Goal: Task Accomplishment & Management: Manage account settings

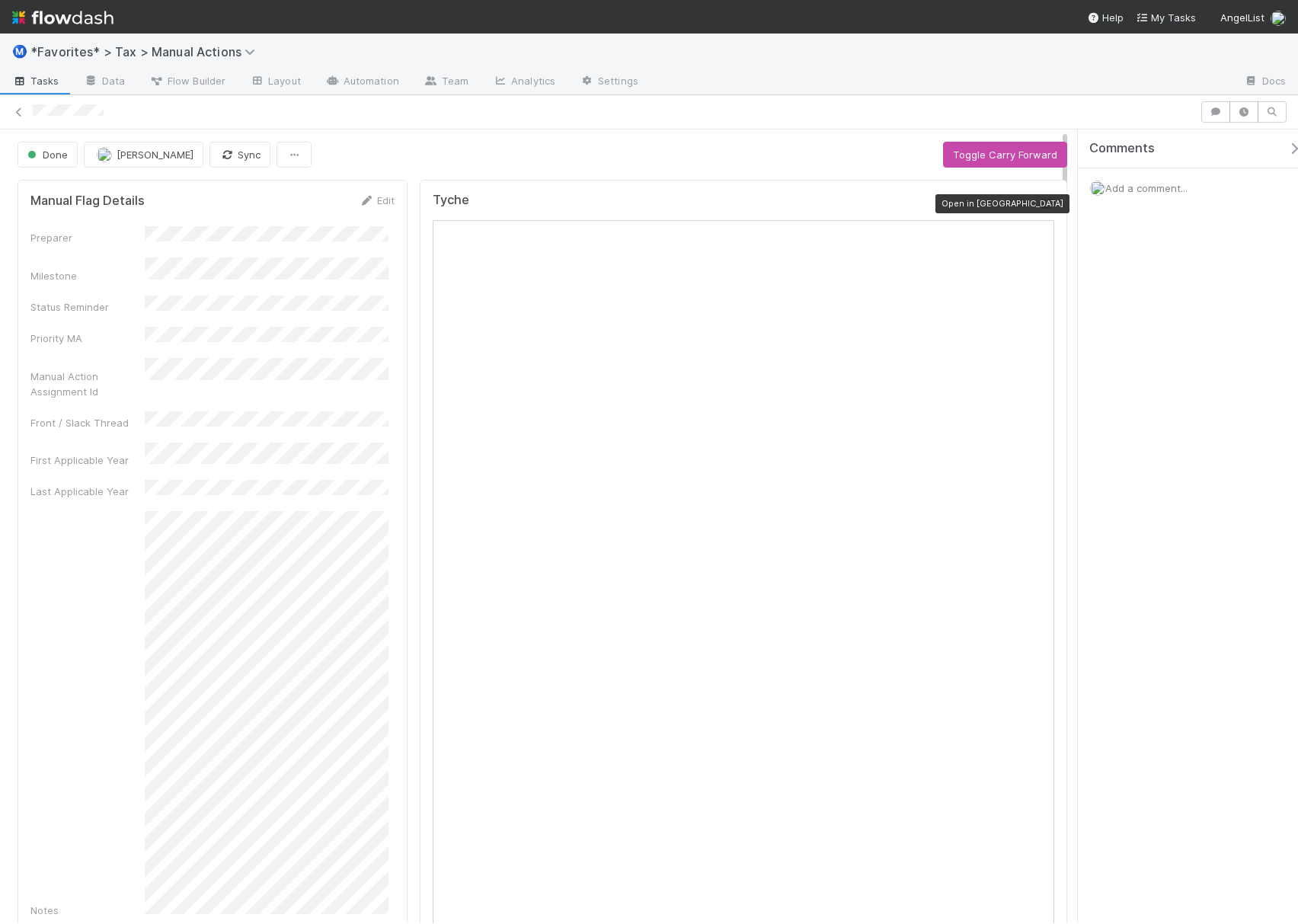
click at [1039, 210] on div at bounding box center [1046, 202] width 15 height 15
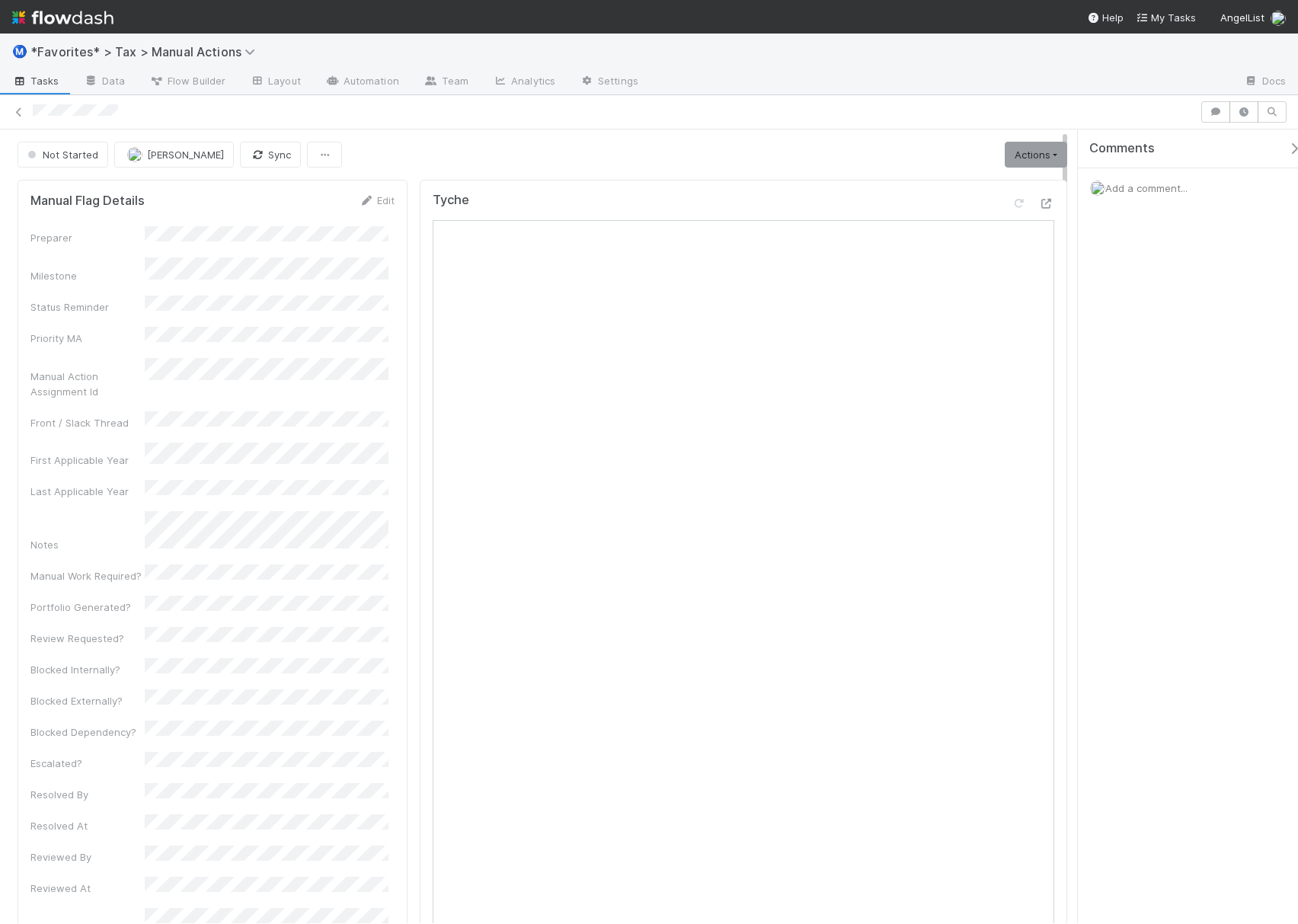
click at [1125, 187] on span "Add a comment..." at bounding box center [1145, 188] width 83 height 12
click at [1136, 363] on div "Attach files: Choose or drag and drop file(s) Add Comment" at bounding box center [1194, 333] width 186 height 249
click at [1145, 442] on div "Attach files: Choose or drag and drop file(s) Add Comment" at bounding box center [1194, 341] width 186 height 265
click at [1142, 463] on button "Add Comment" at bounding box center [1145, 460] width 89 height 26
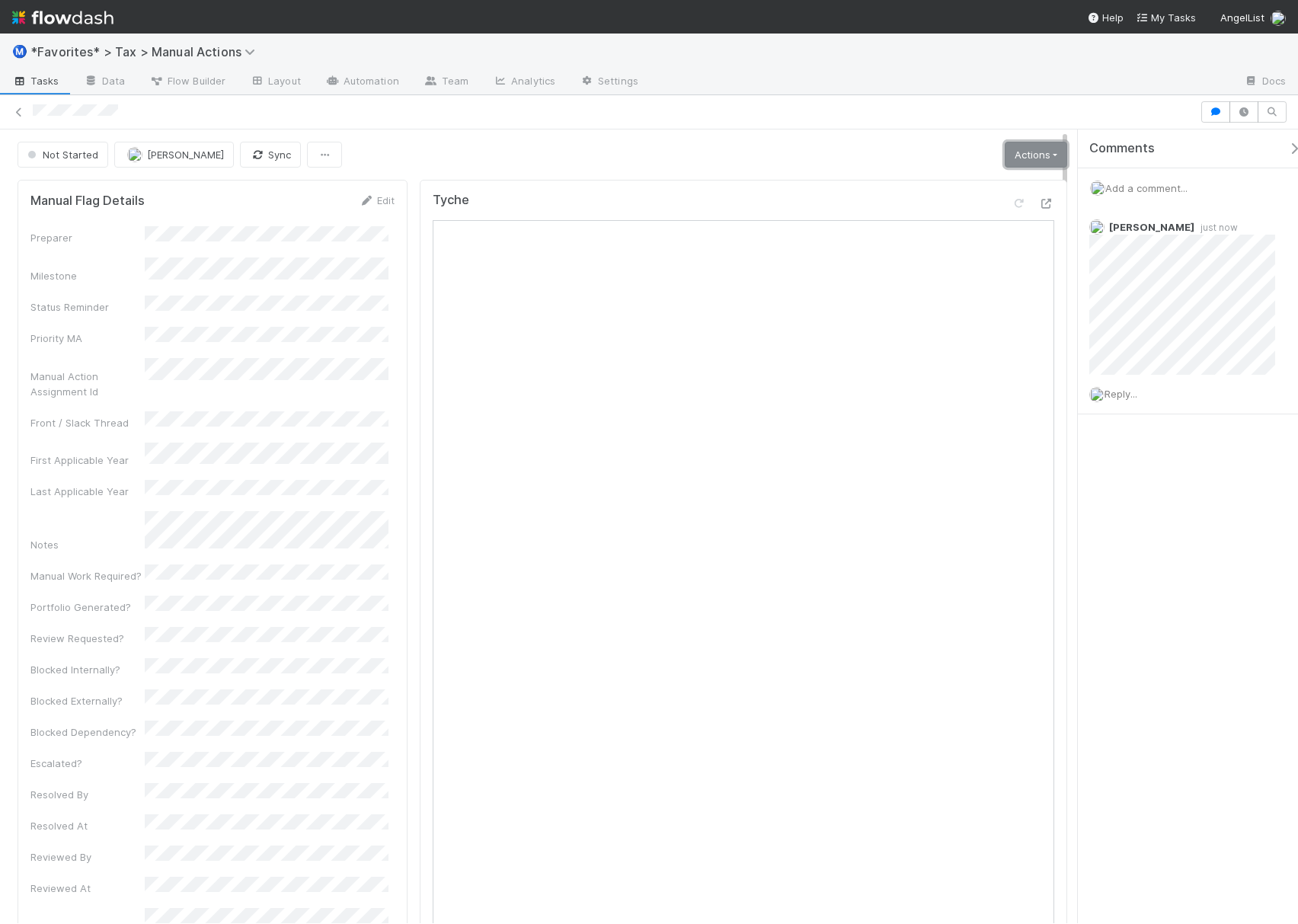
click at [1031, 150] on link "Actions" at bounding box center [1036, 154] width 63 height 26
click at [1013, 318] on button "Skip Review (Done)" at bounding box center [997, 314] width 141 height 21
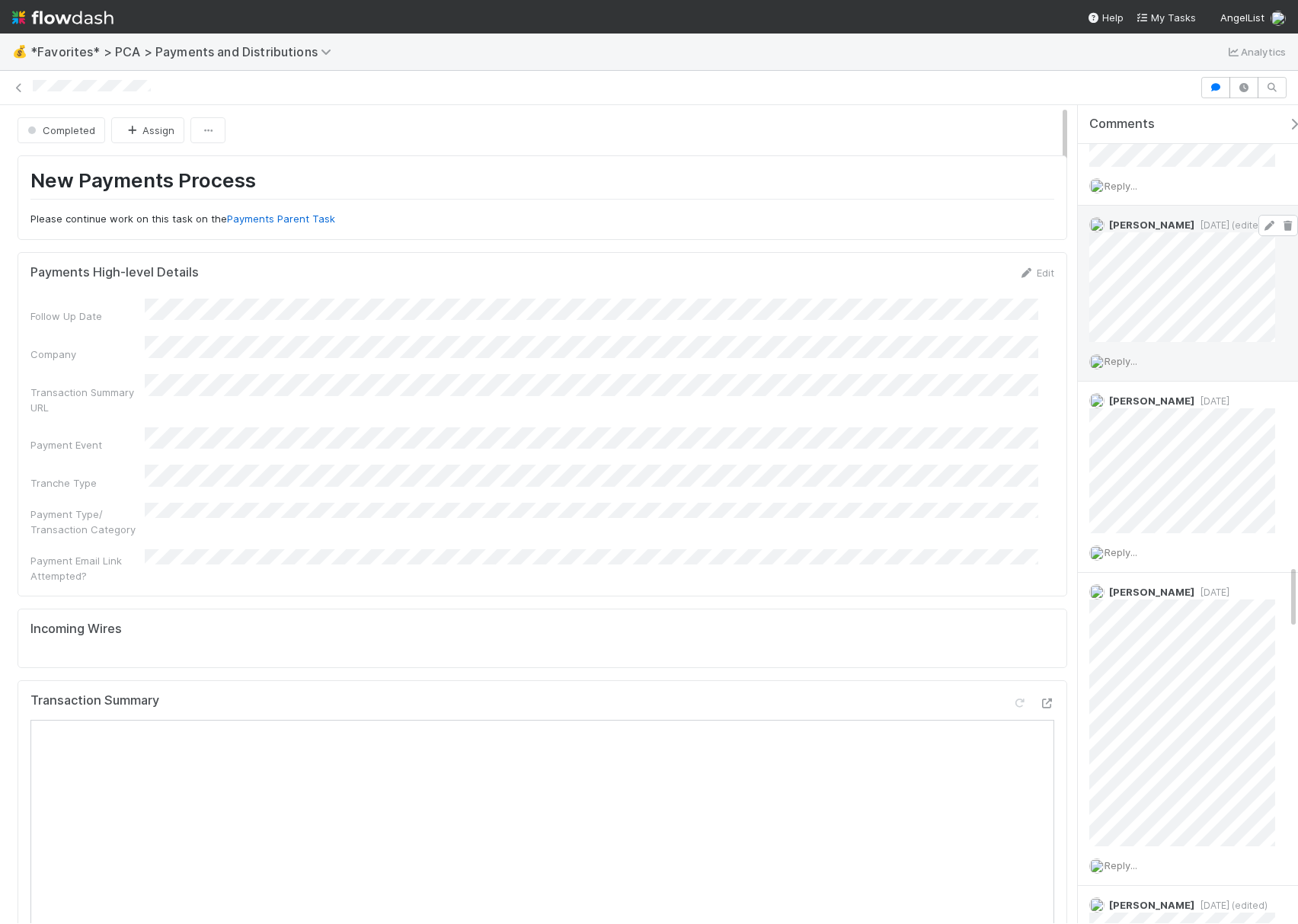
scroll to position [5888, 0]
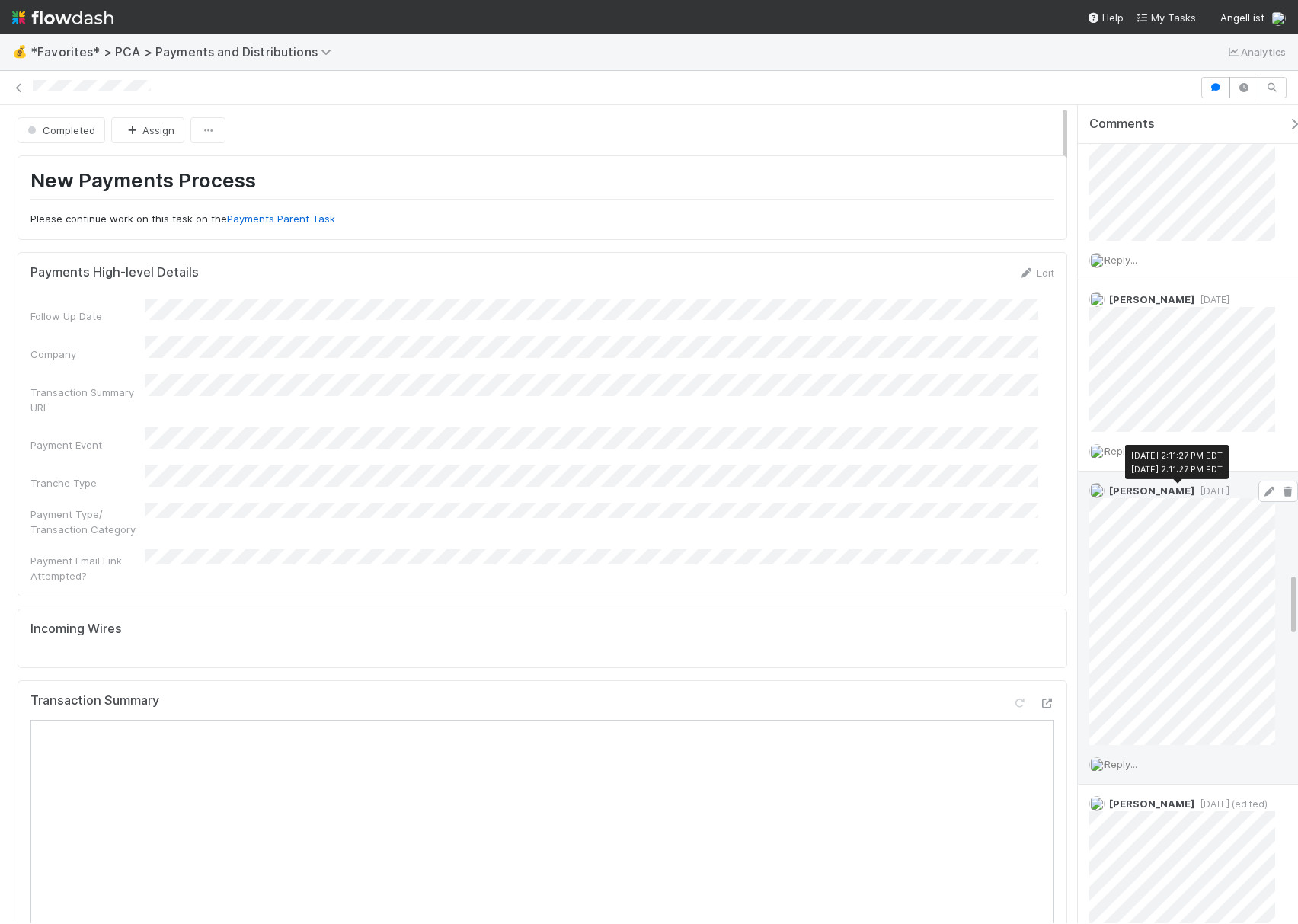
click at [1194, 485] on span "1 year ago" at bounding box center [1211, 490] width 35 height 11
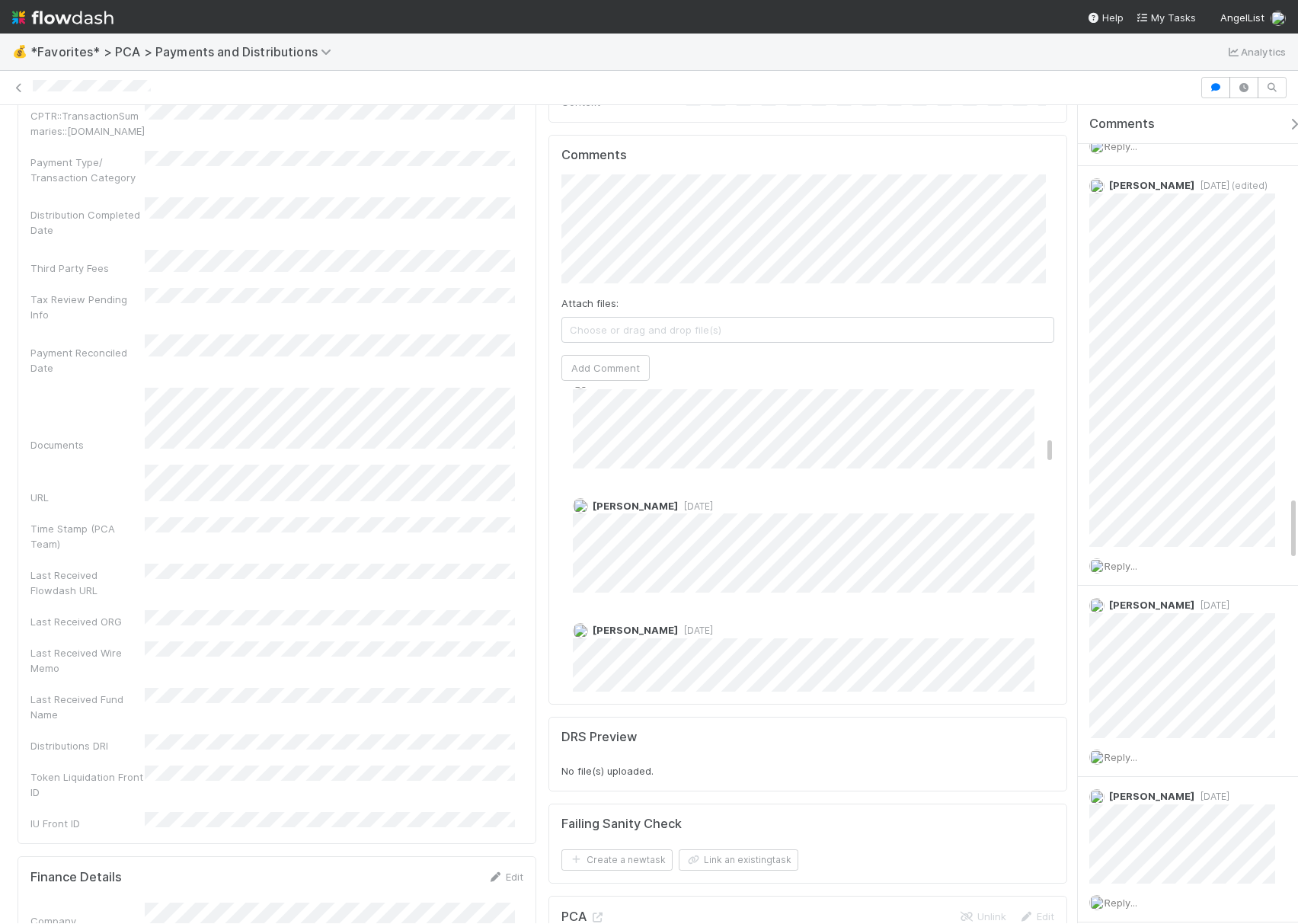
scroll to position [1624, 0]
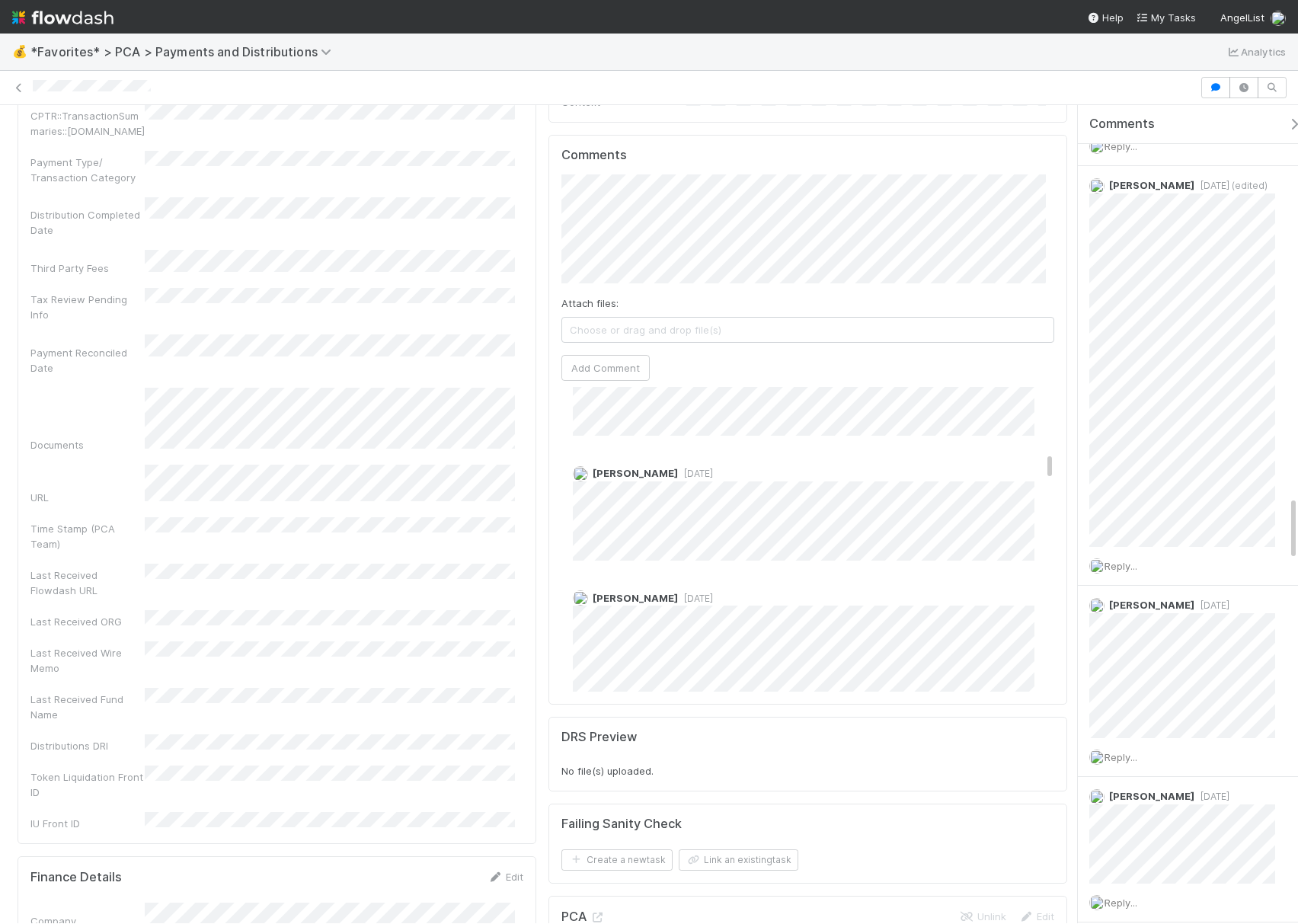
click at [1284, 116] on div "Comments" at bounding box center [1195, 124] width 235 height 39
click at [1279, 132] on div "Comments" at bounding box center [1200, 124] width 224 height 15
click at [1286, 122] on icon "button" at bounding box center [1293, 124] width 15 height 12
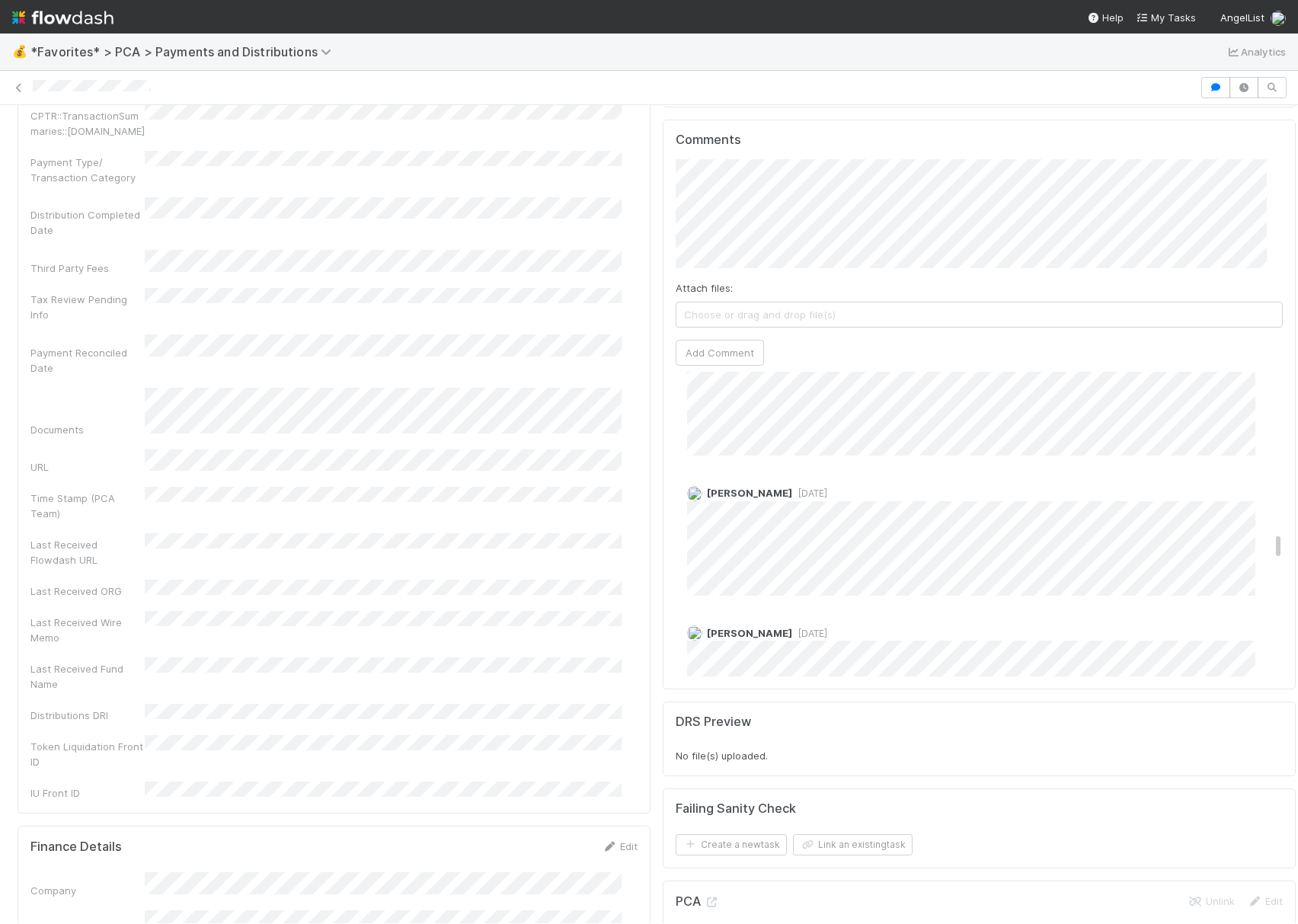
scroll to position [3741, 0]
click at [792, 634] on span "1 year ago" at bounding box center [809, 639] width 35 height 11
click at [793, 480] on div "David Bodell 1 year ago" at bounding box center [987, 540] width 622 height 121
click at [796, 494] on span "1 year ago" at bounding box center [809, 499] width 35 height 11
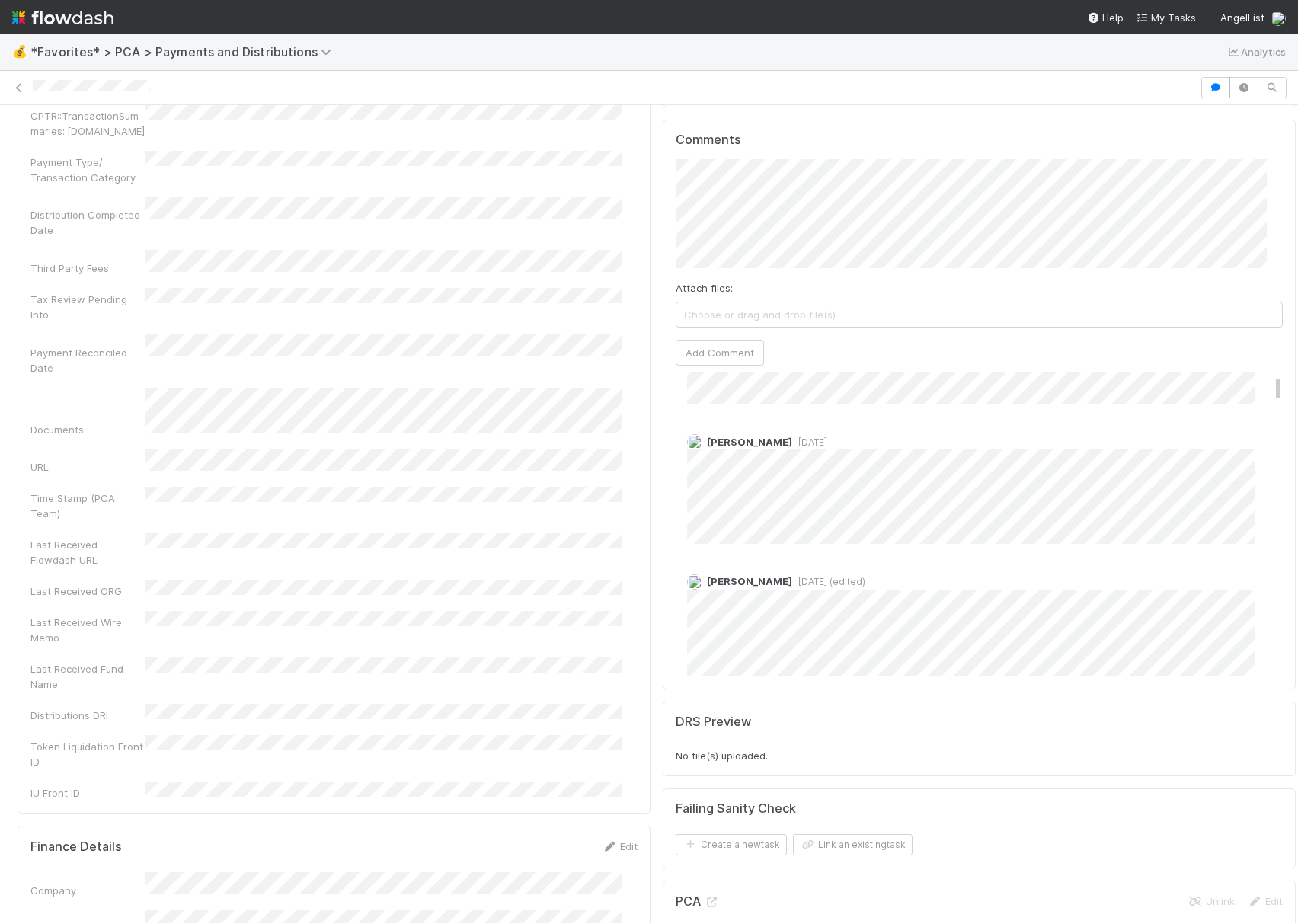
scroll to position [0, 0]
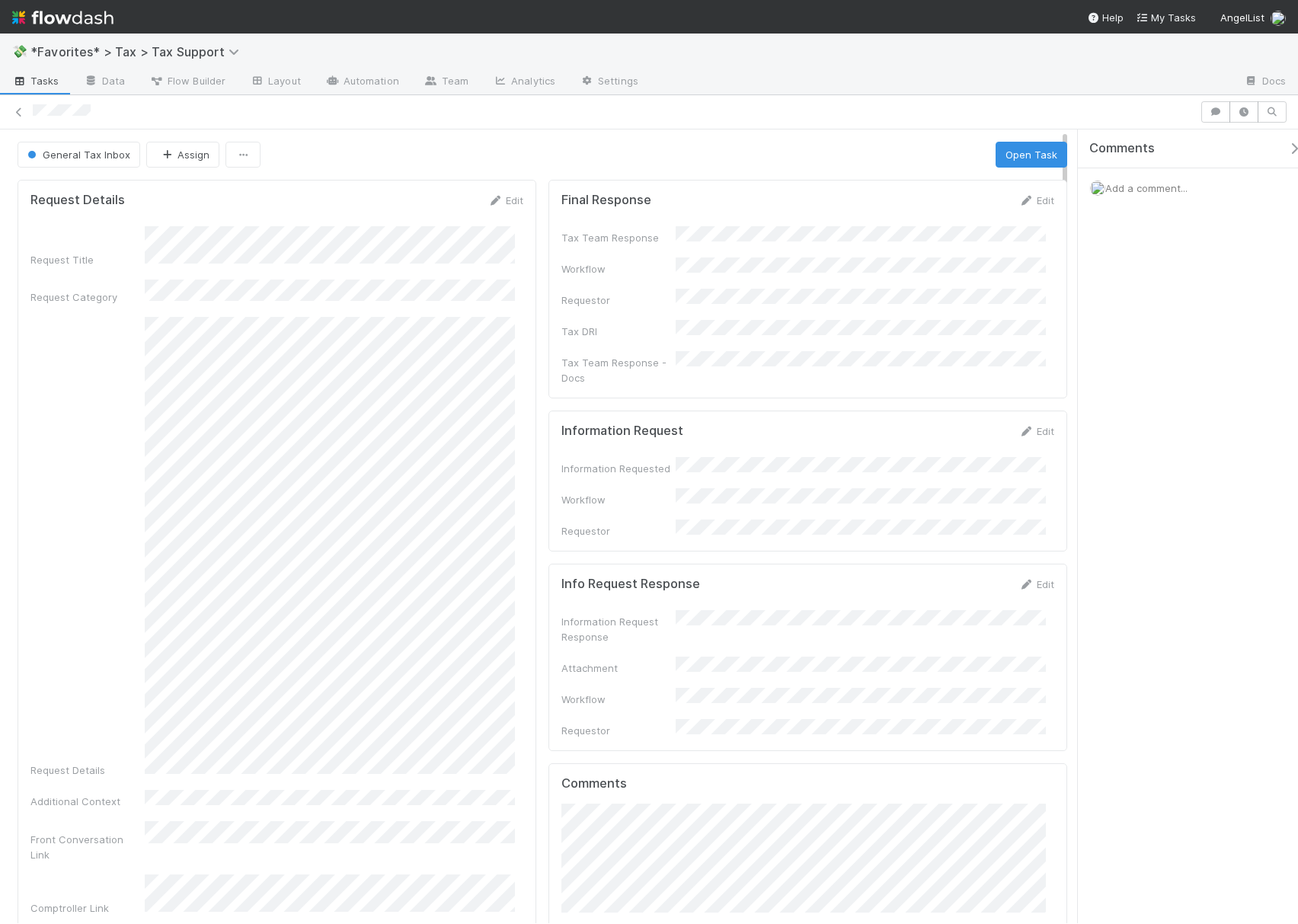
click at [1173, 376] on div "Comments Add a comment..." at bounding box center [1187, 526] width 220 height 793
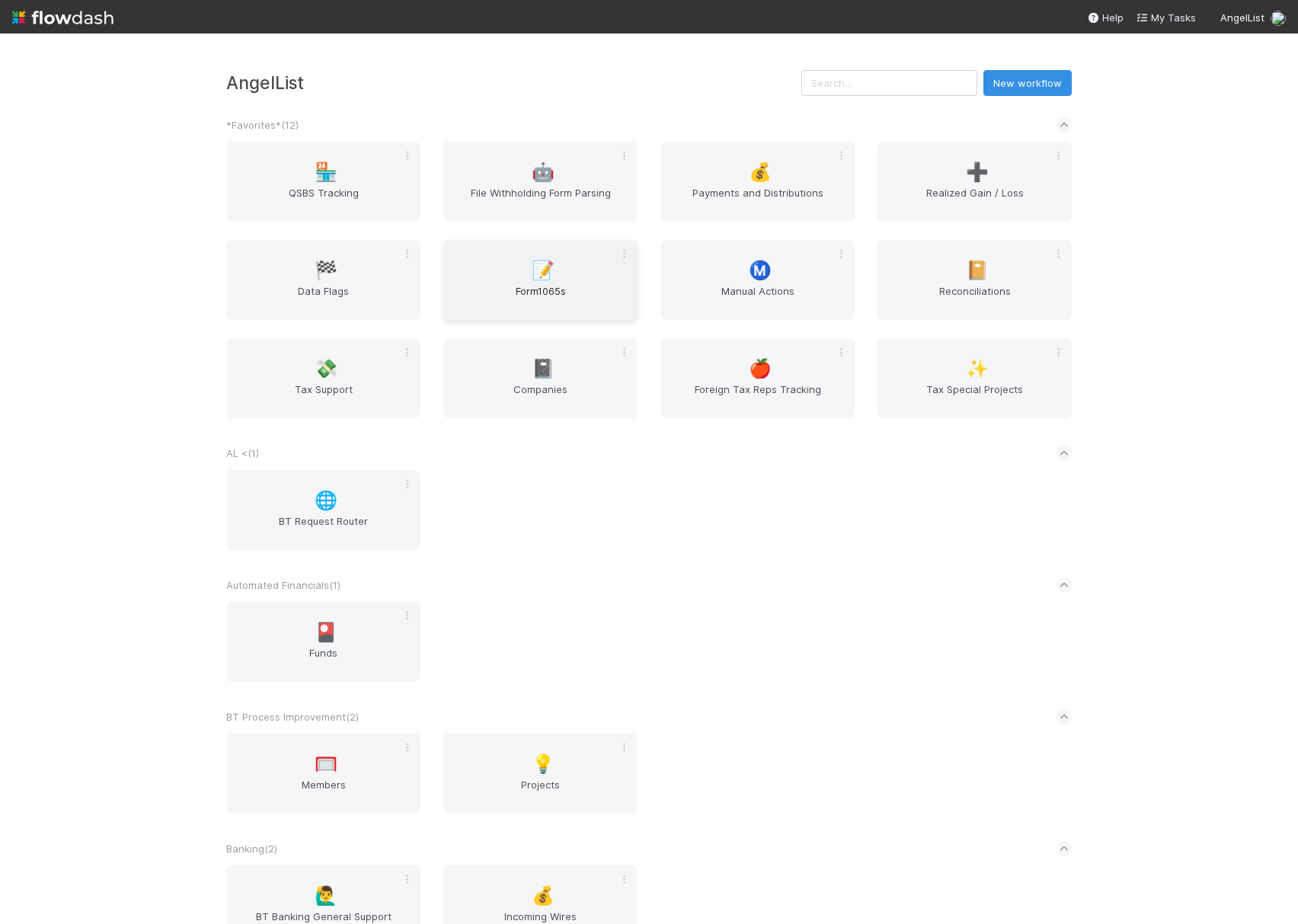
click at [514, 272] on div "📝 Form1065s" at bounding box center [540, 280] width 194 height 80
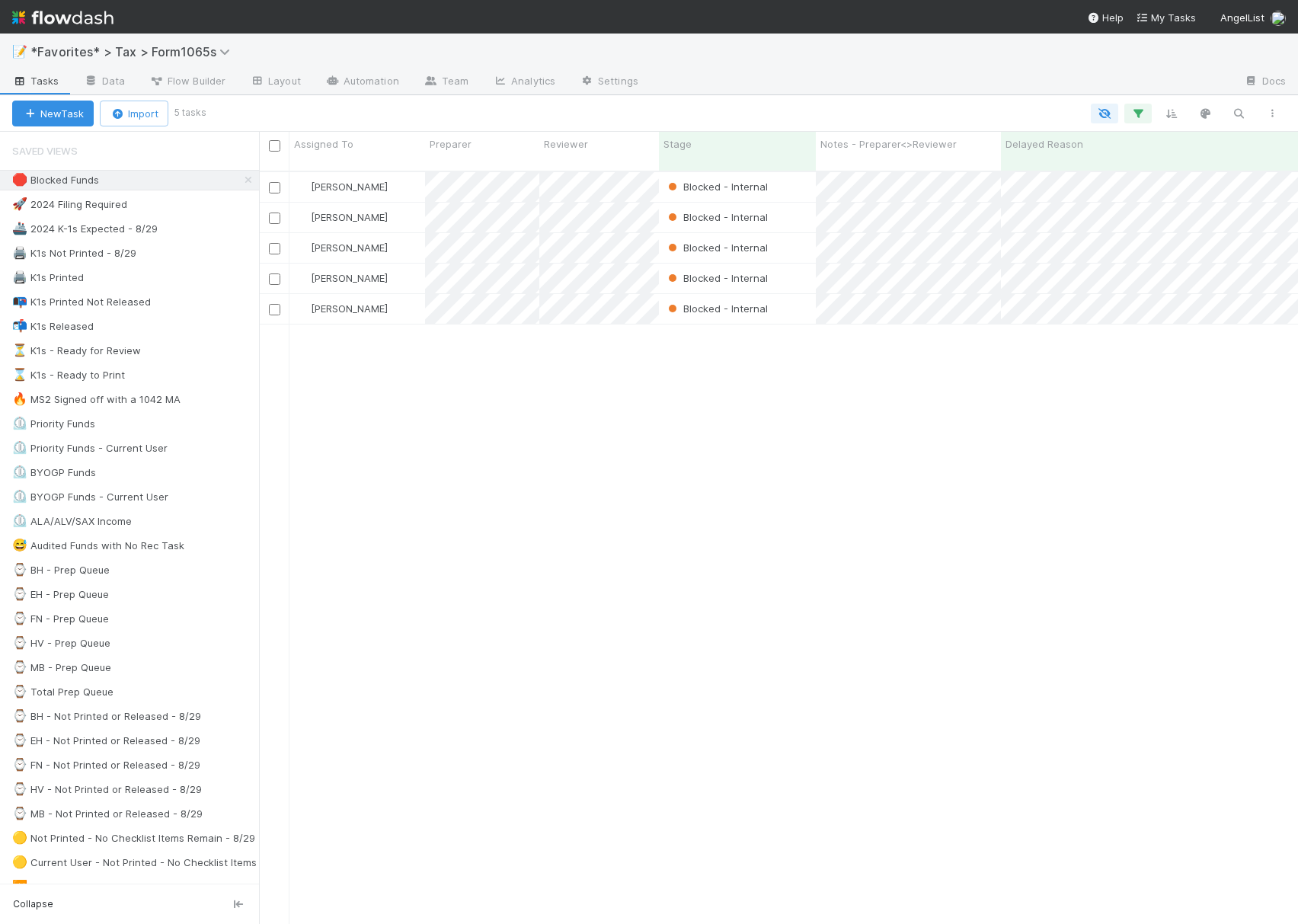
scroll to position [750, 1024]
click at [1153, 772] on div "[PERSON_NAME] Blocked - Internal [DATE] 3:56:18 AM 10 0 1 0 9 130 4 148 [PERSON…" at bounding box center [779, 554] width 1039 height 764
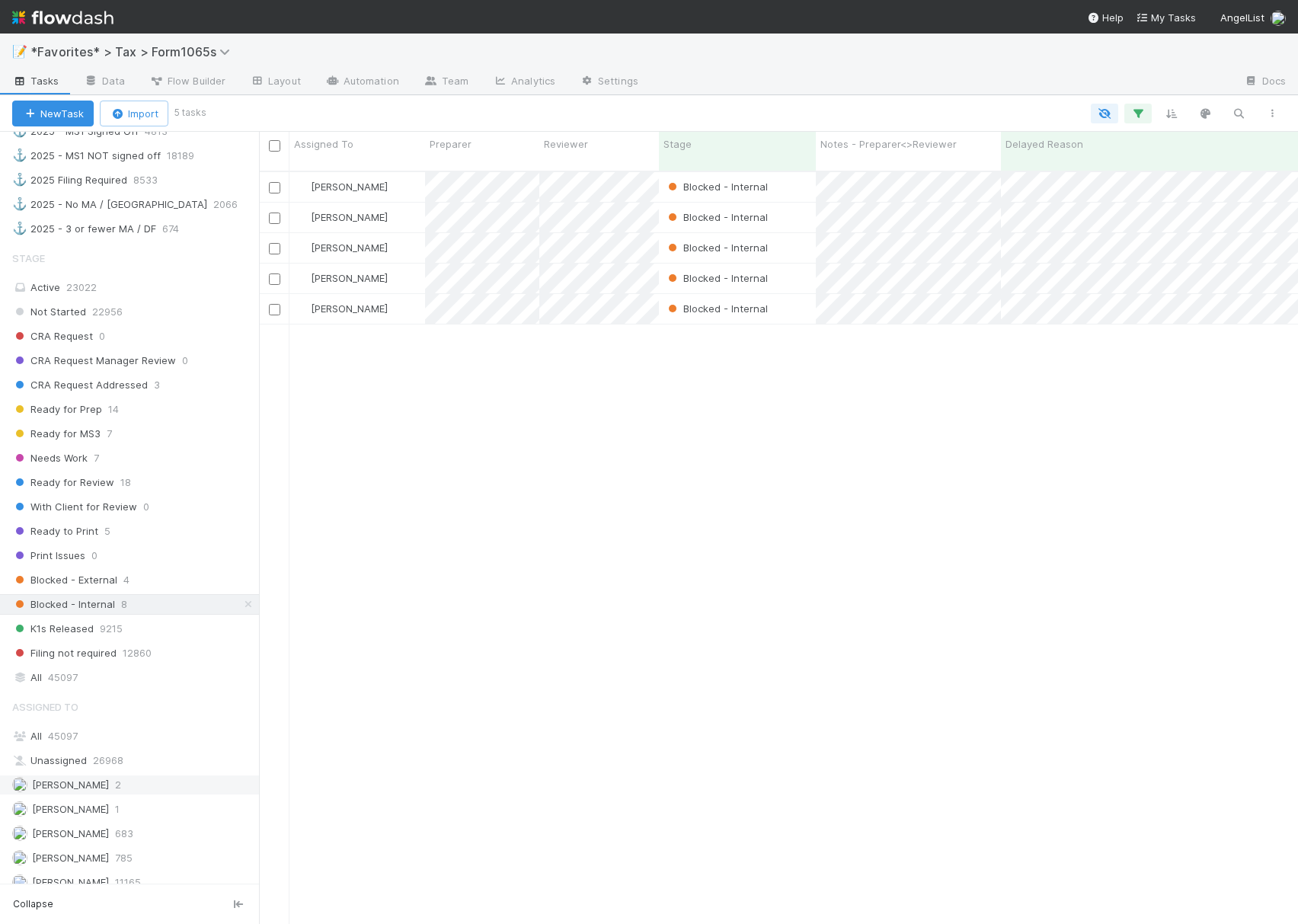
scroll to position [1096, 0]
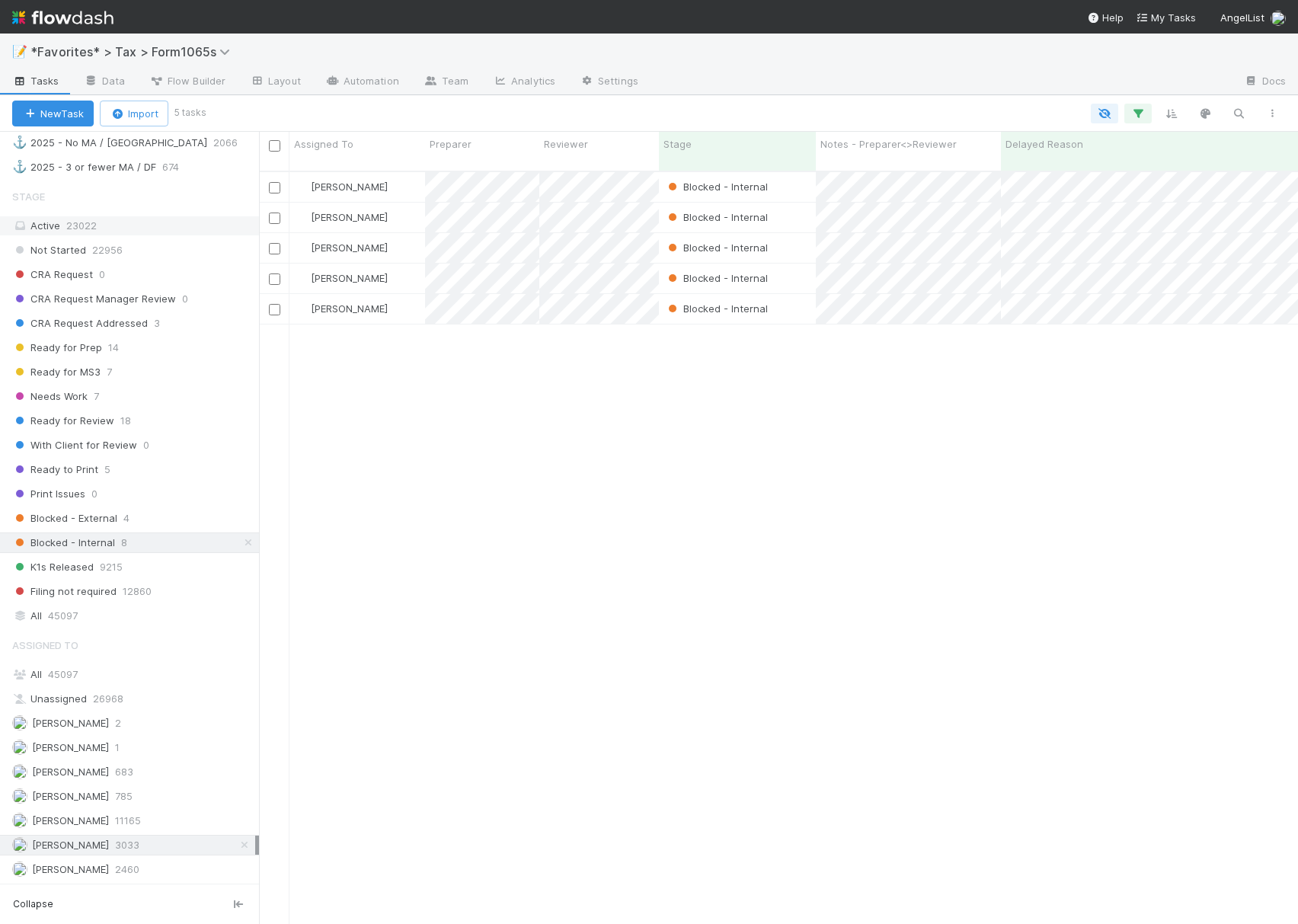
click at [150, 216] on div "Active 23022" at bounding box center [134, 225] width 243 height 19
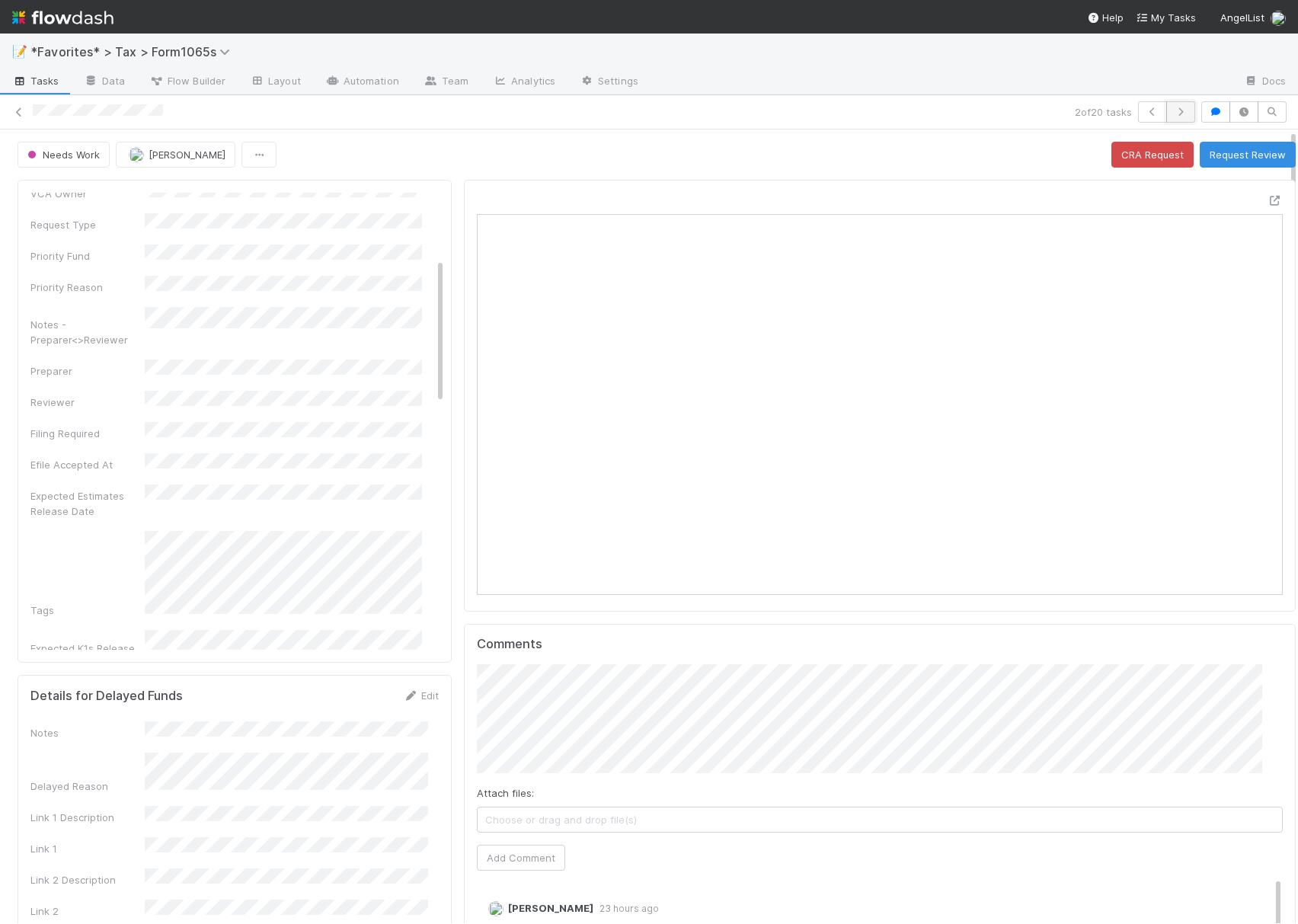
click at [1172, 110] on icon "button" at bounding box center [1179, 112] width 15 height 9
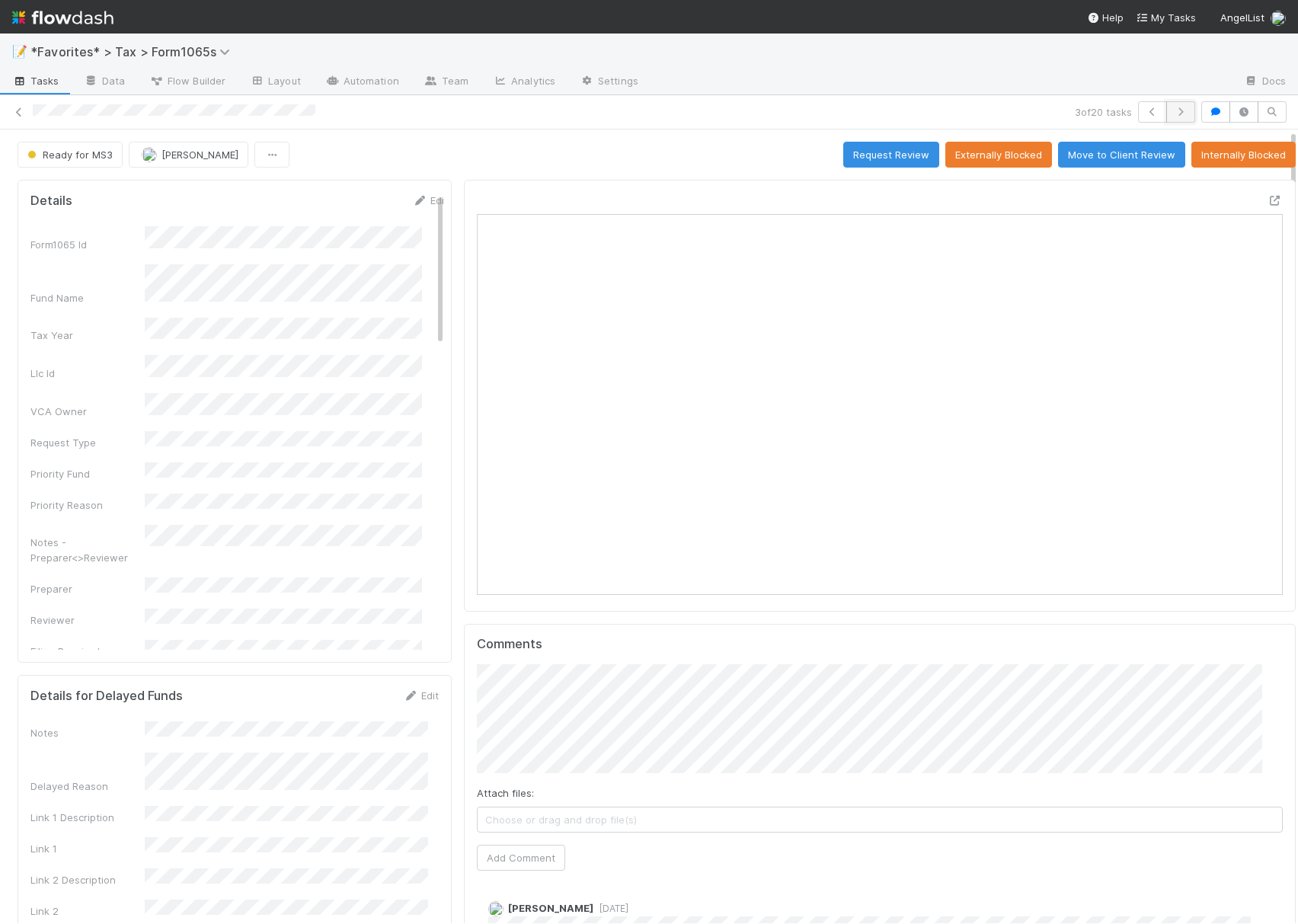
click at [1166, 107] on button "button" at bounding box center [1180, 112] width 29 height 21
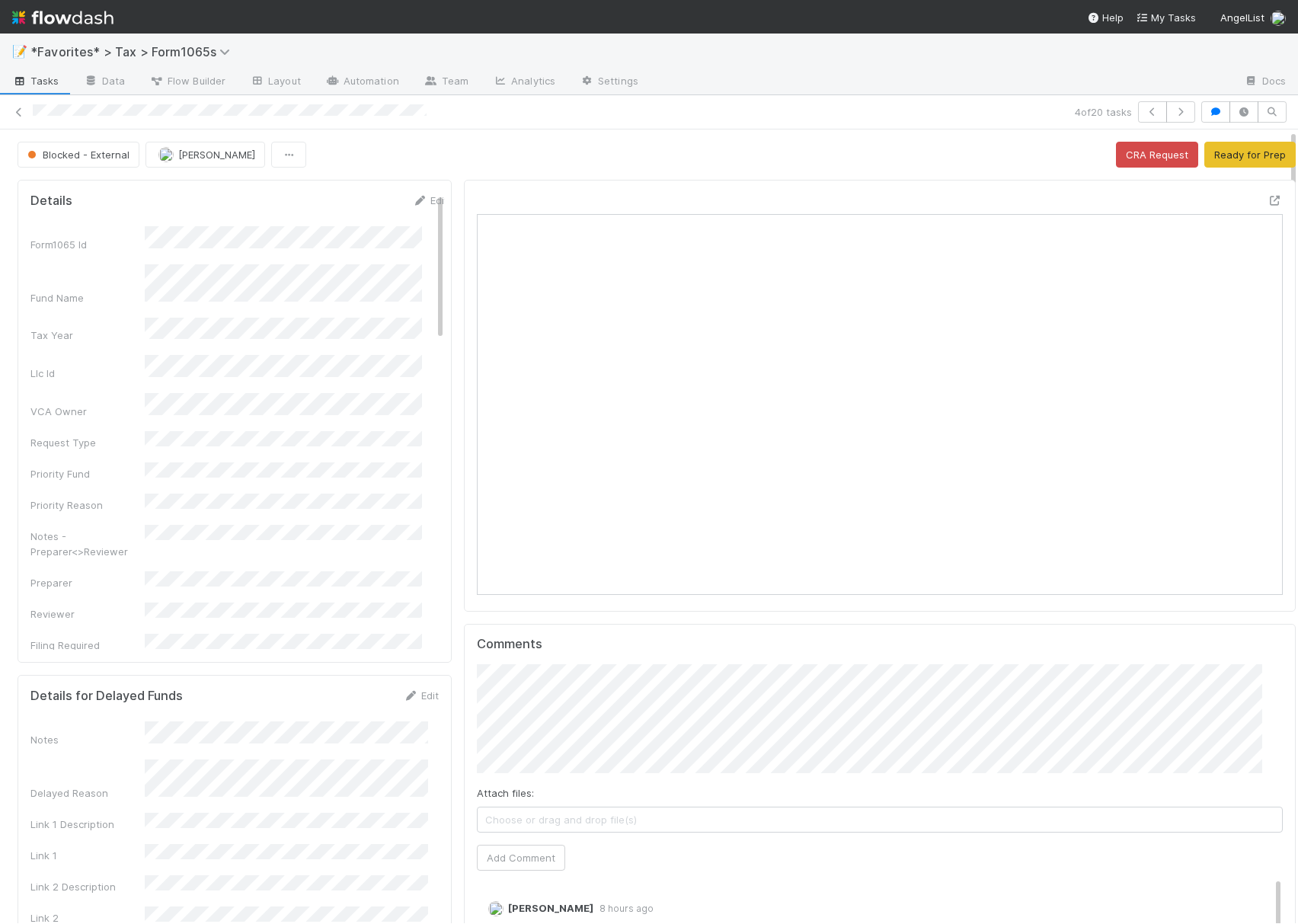
scroll to position [294, 770]
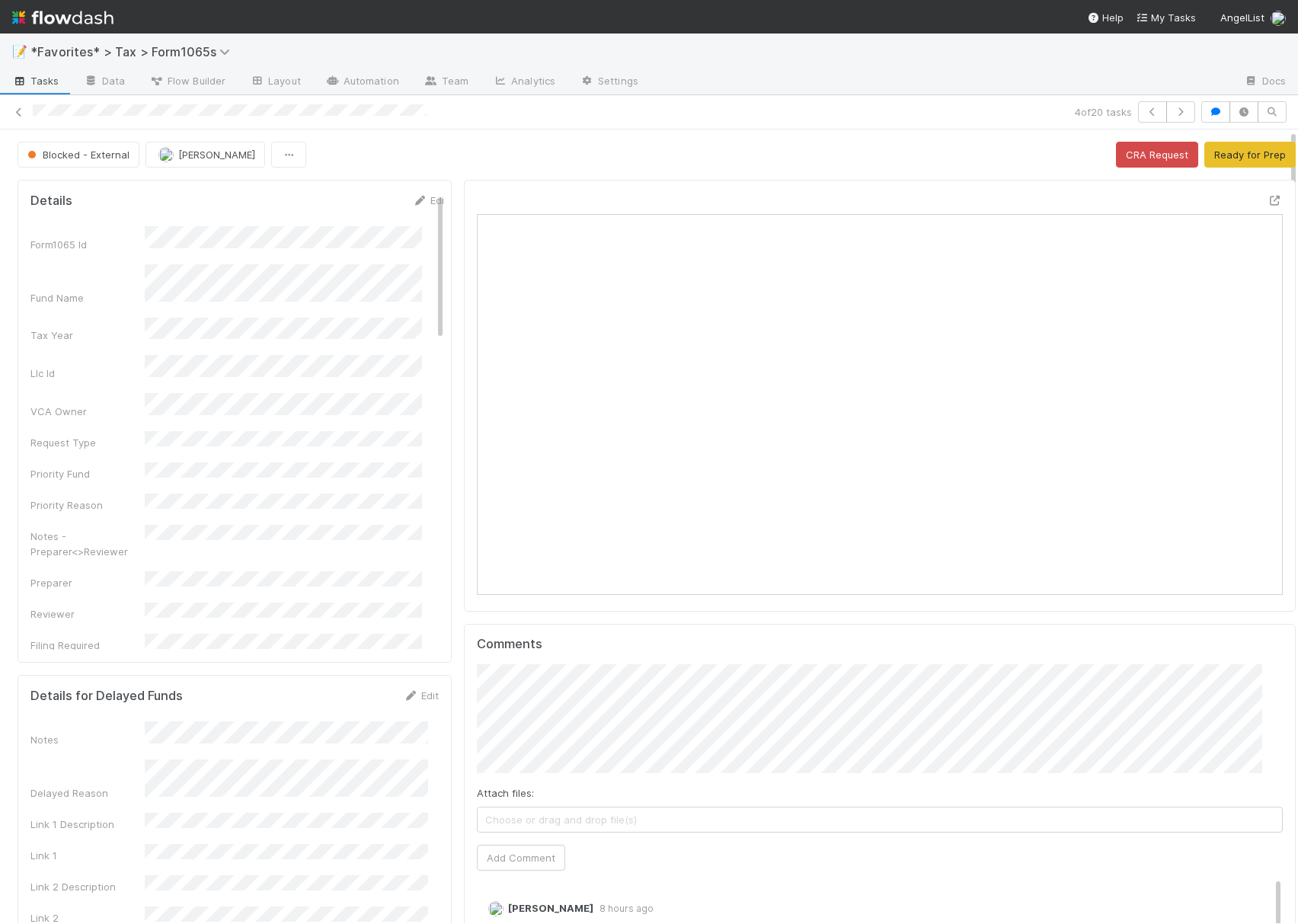
click at [1158, 124] on div "4 of 20 tasks" at bounding box center [649, 112] width 1298 height 34
click at [1166, 120] on button "button" at bounding box center [1180, 112] width 29 height 21
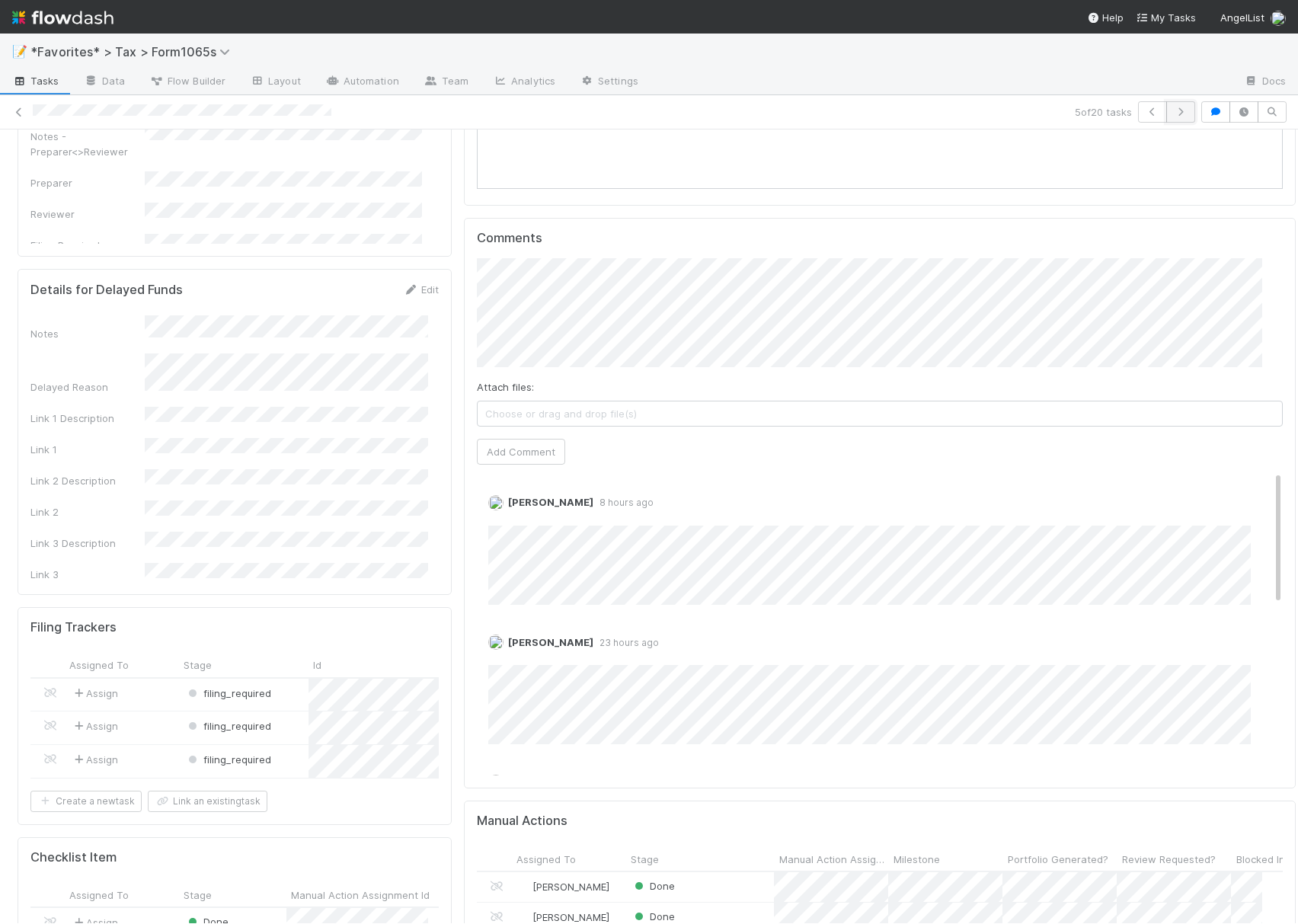
click at [1166, 118] on button "button" at bounding box center [1180, 112] width 29 height 21
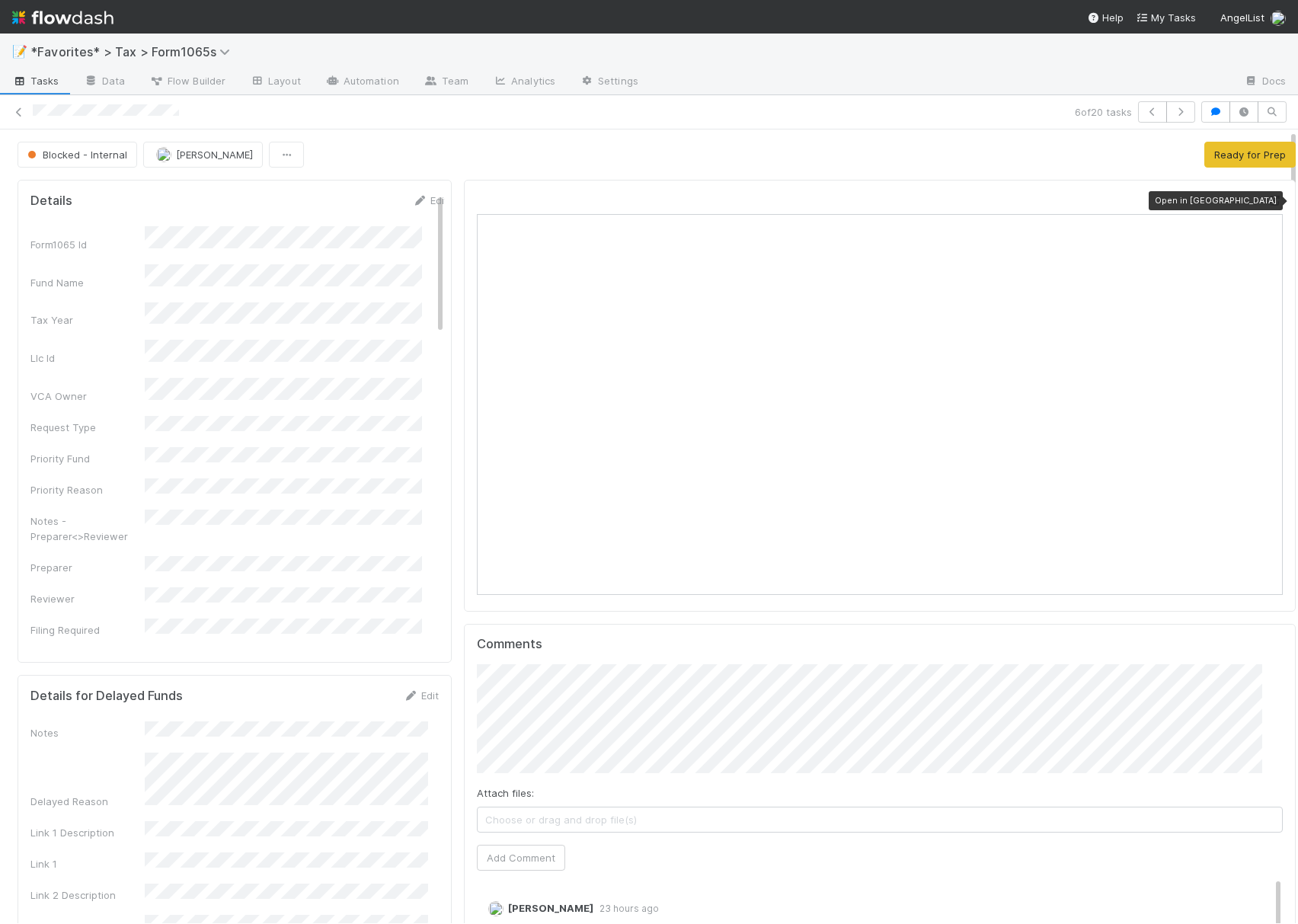
click at [1267, 201] on icon at bounding box center [1274, 200] width 15 height 10
click at [1166, 117] on button "button" at bounding box center [1180, 112] width 29 height 21
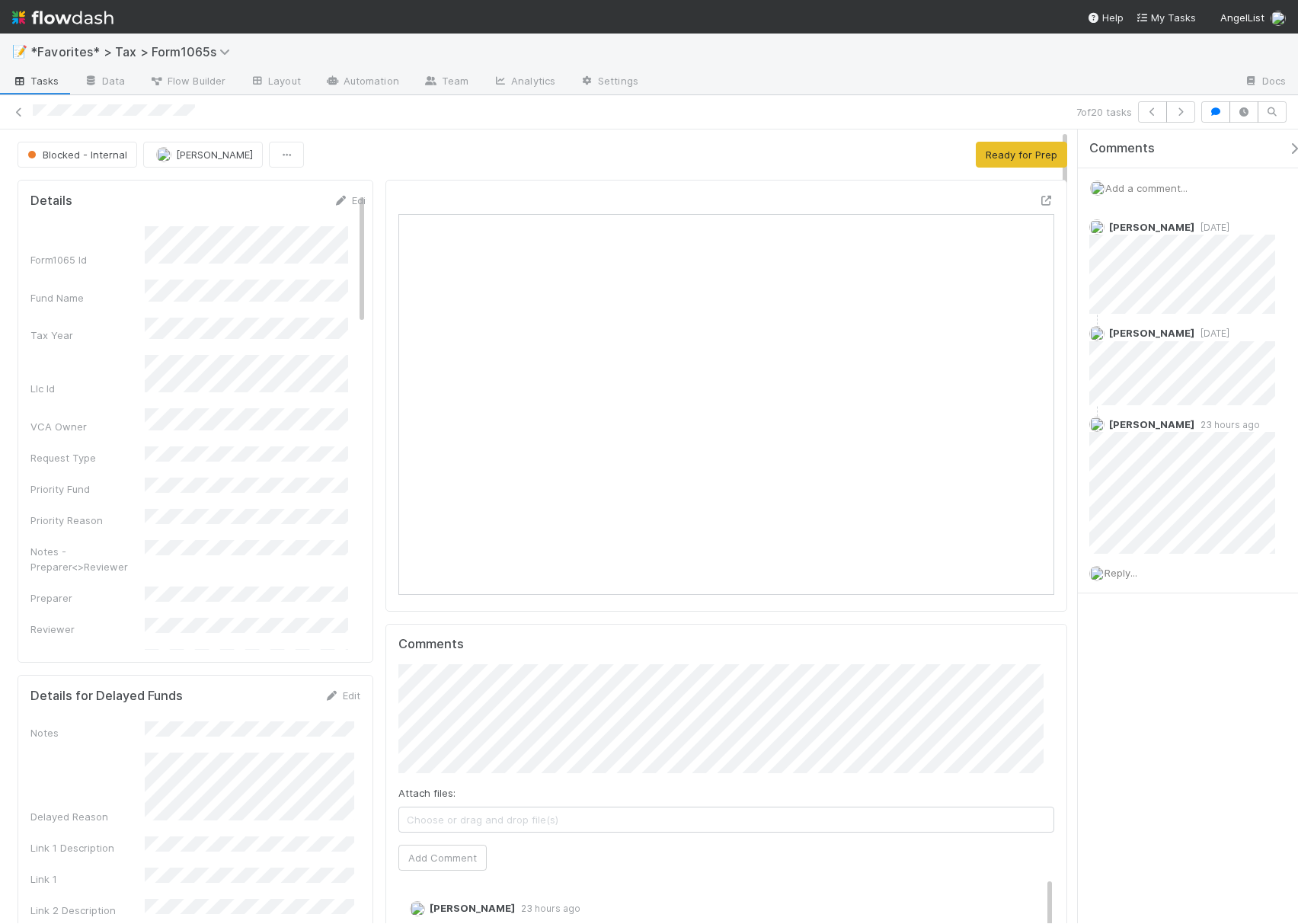
scroll to position [294, 631]
click at [1207, 730] on div "Comments Add a comment... Helen Vo 6 days ago Helen Vo 4 days ago Helen Vo 1 da…" at bounding box center [1187, 526] width 220 height 793
click at [1179, 114] on icon "button" at bounding box center [1179, 112] width 15 height 9
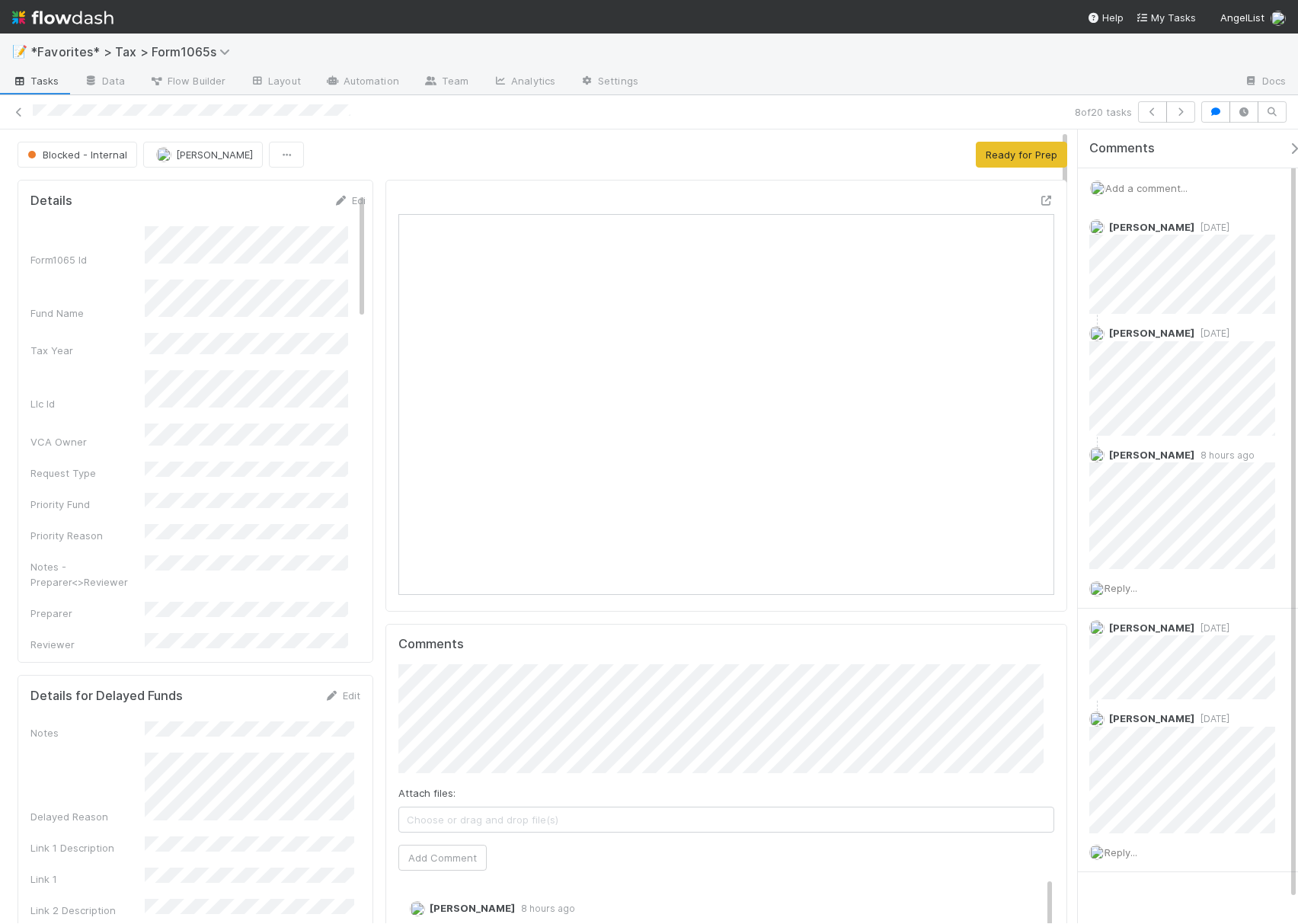
scroll to position [294, 631]
click at [1172, 112] on icon "button" at bounding box center [1179, 112] width 15 height 9
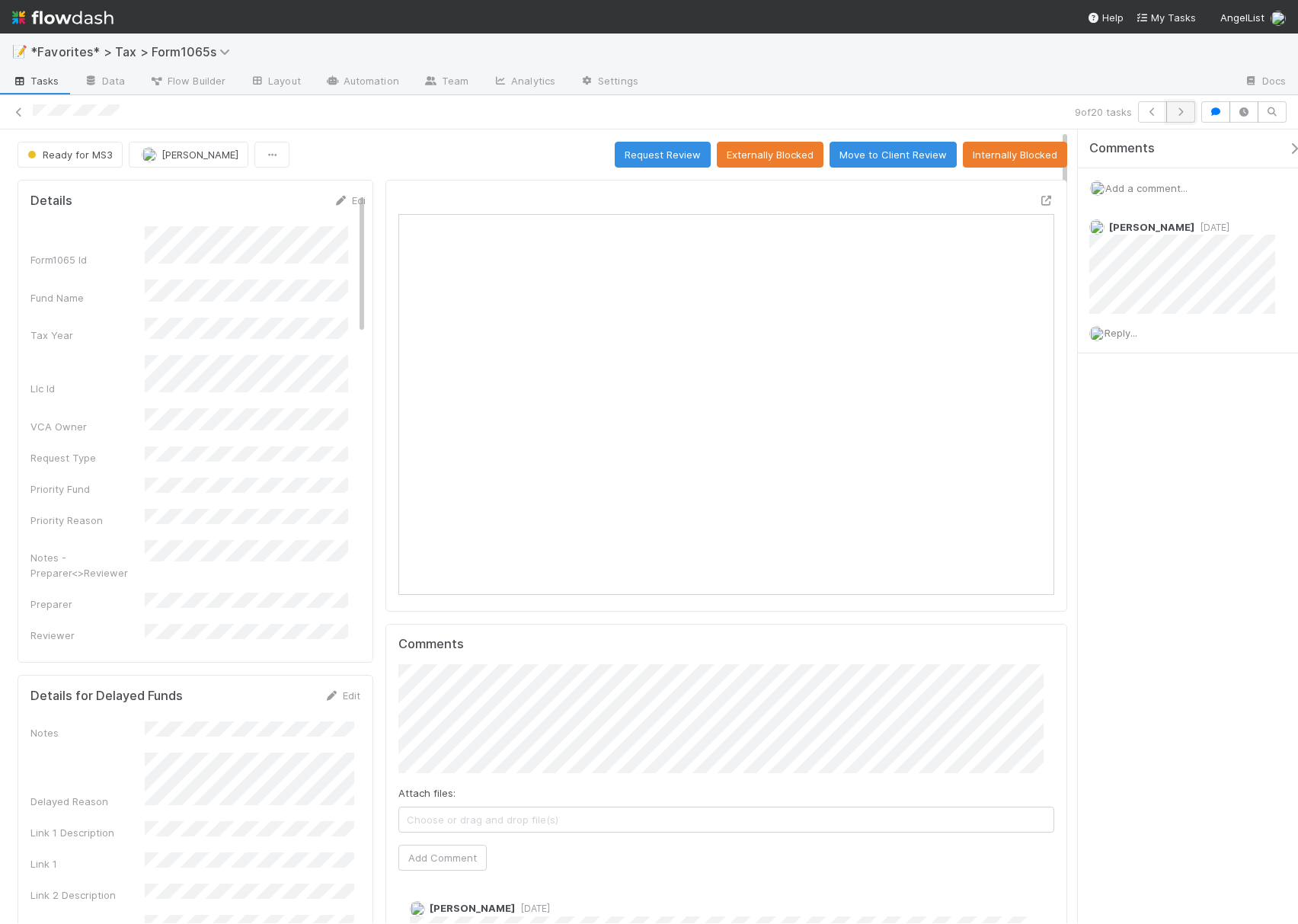
click at [1183, 114] on icon "button" at bounding box center [1179, 112] width 15 height 9
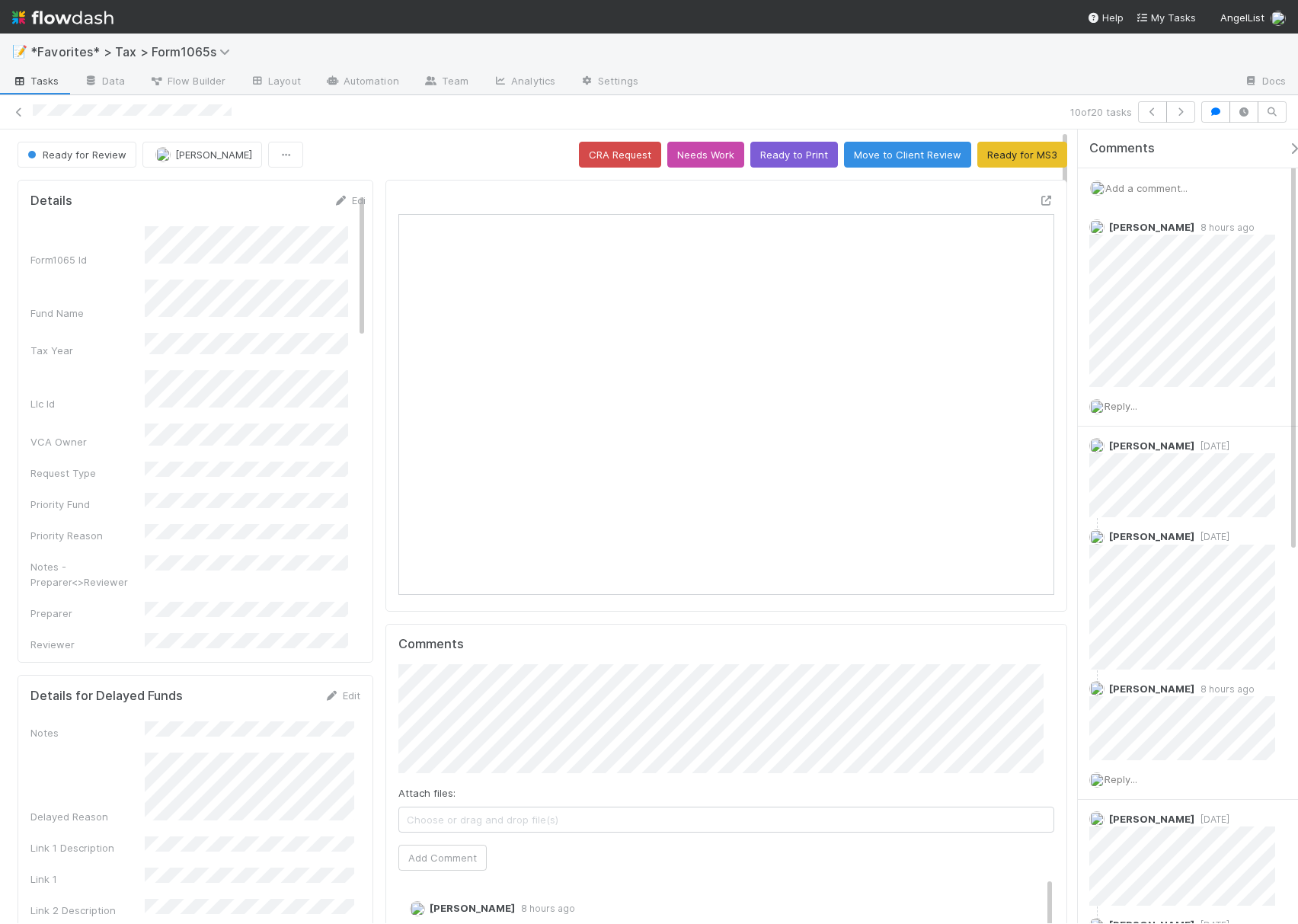
scroll to position [294, 631]
click at [1183, 114] on icon "button" at bounding box center [1179, 112] width 15 height 9
click at [1172, 114] on icon "button" at bounding box center [1179, 112] width 15 height 9
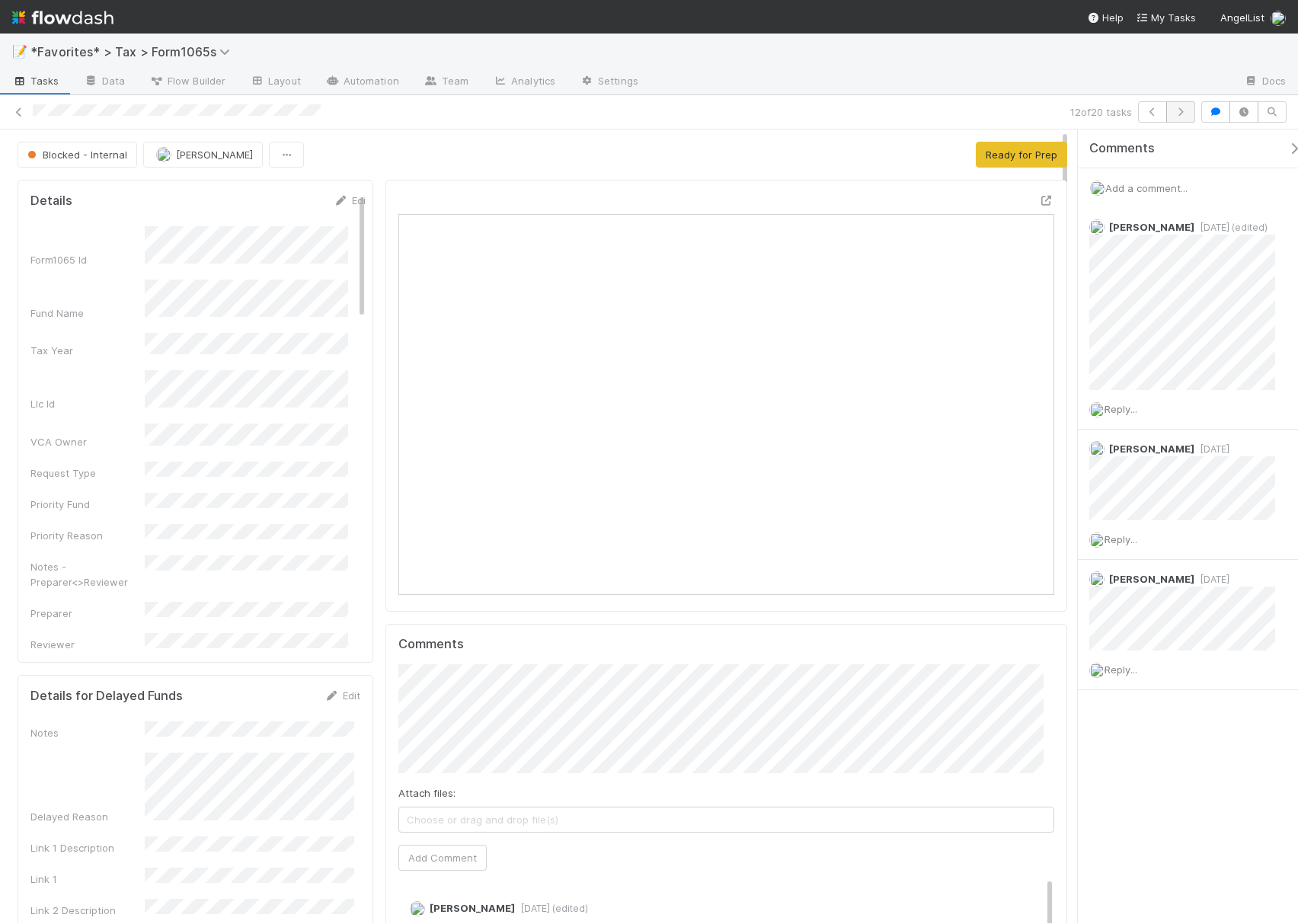
scroll to position [16, 16]
click at [1172, 115] on icon "button" at bounding box center [1179, 112] width 15 height 9
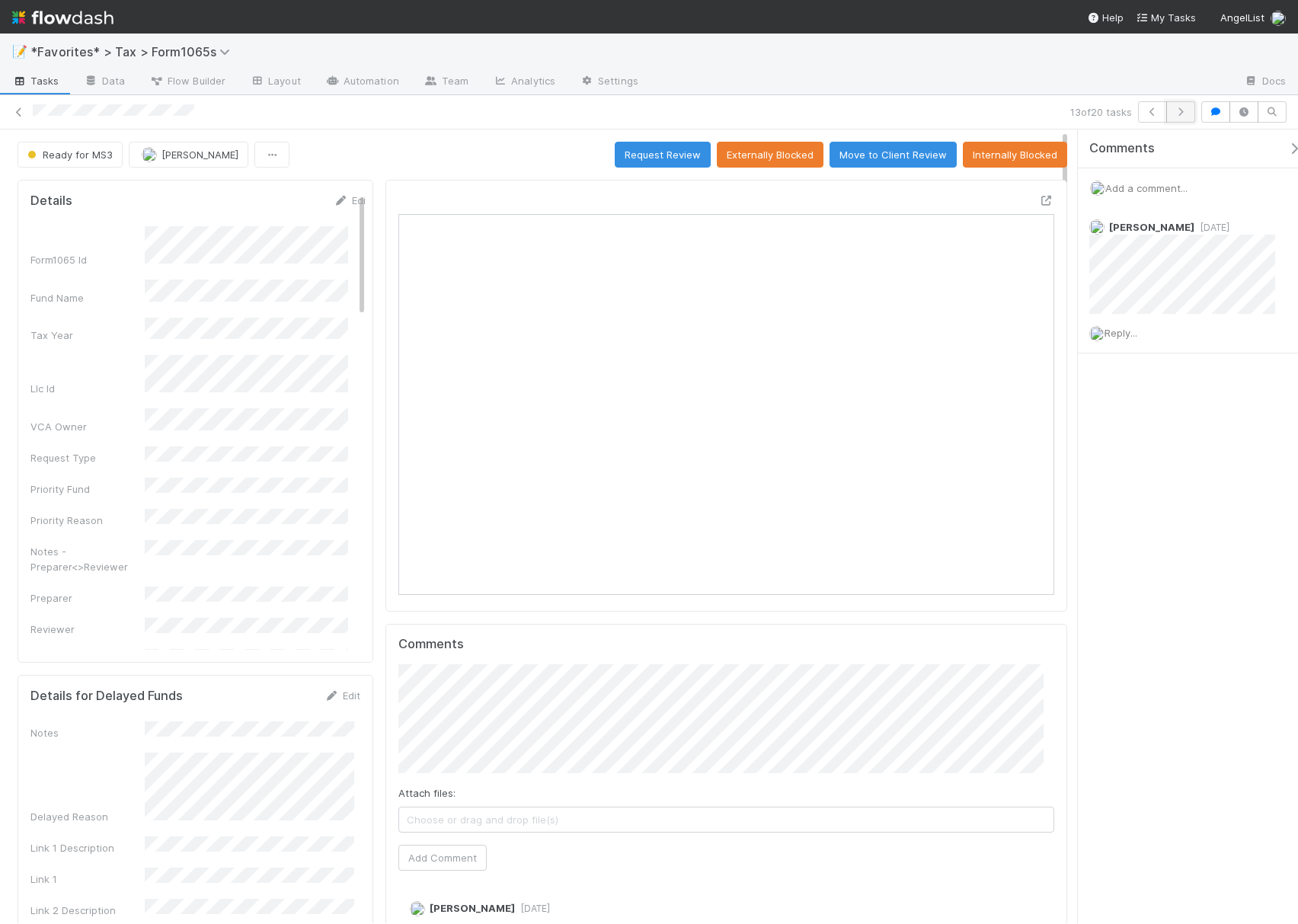
click at [1180, 113] on icon "button" at bounding box center [1179, 112] width 15 height 9
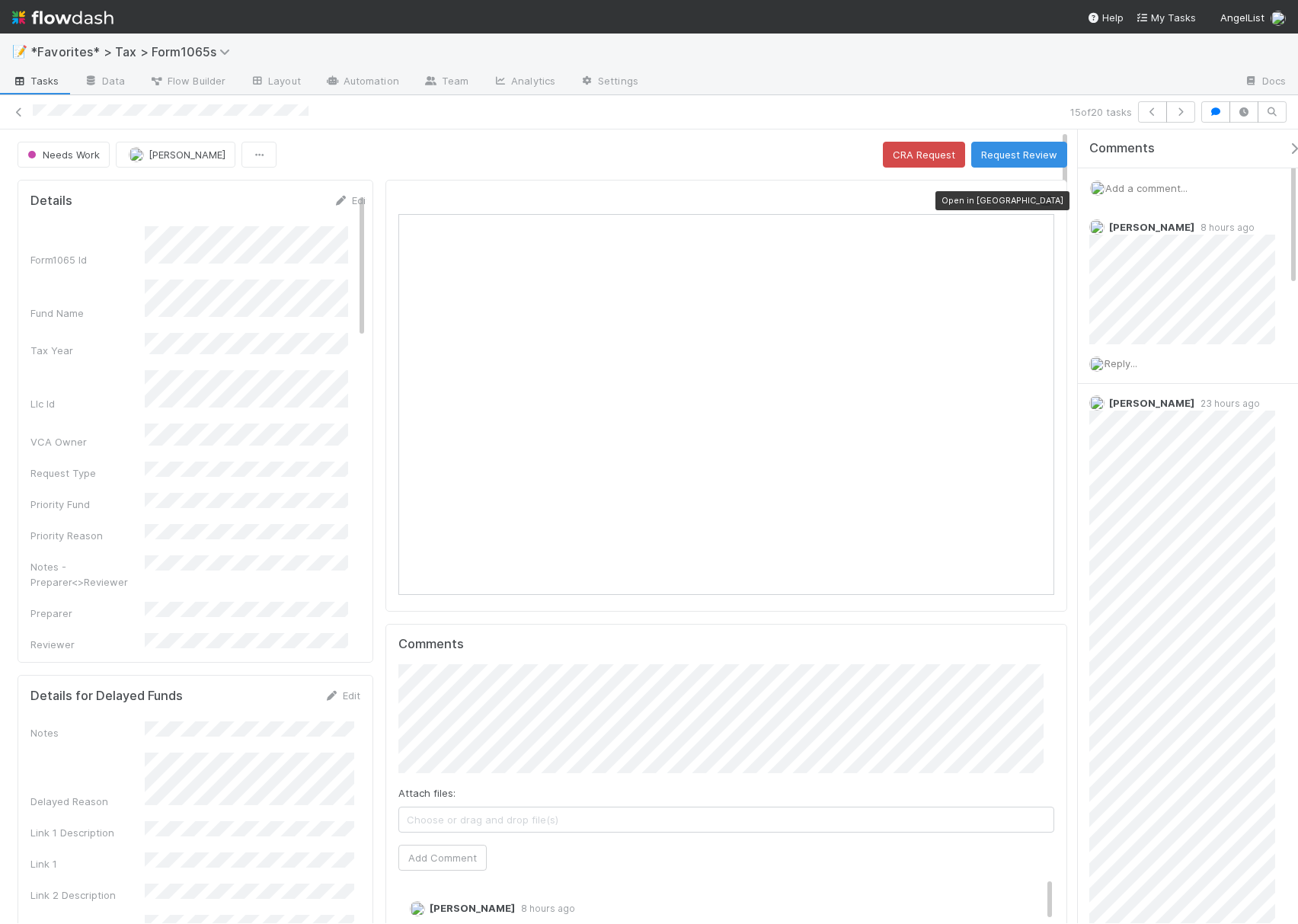
click at [1039, 202] on icon at bounding box center [1046, 200] width 15 height 10
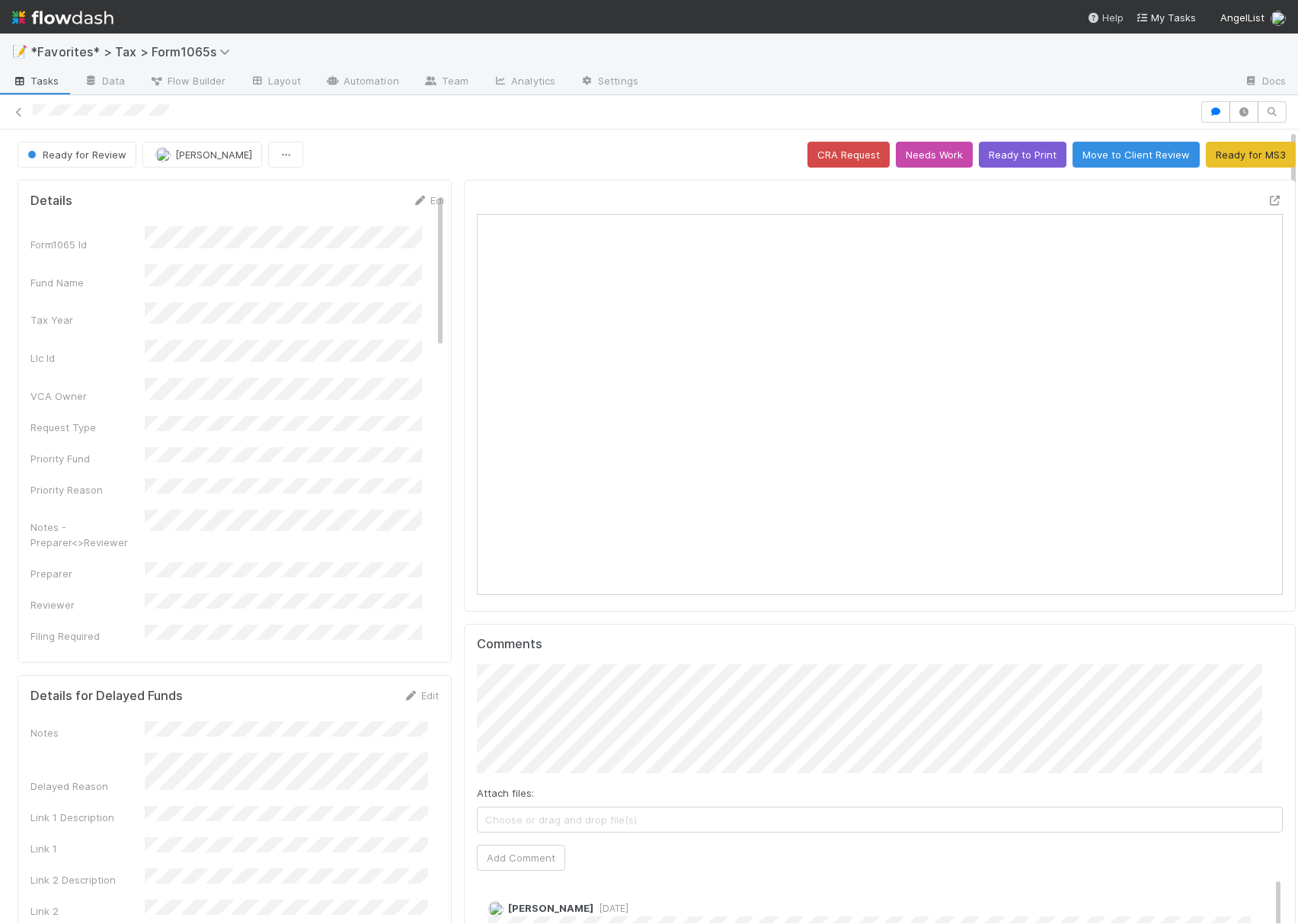
scroll to position [294, 770]
click at [1201, 107] on button "button" at bounding box center [1215, 112] width 29 height 21
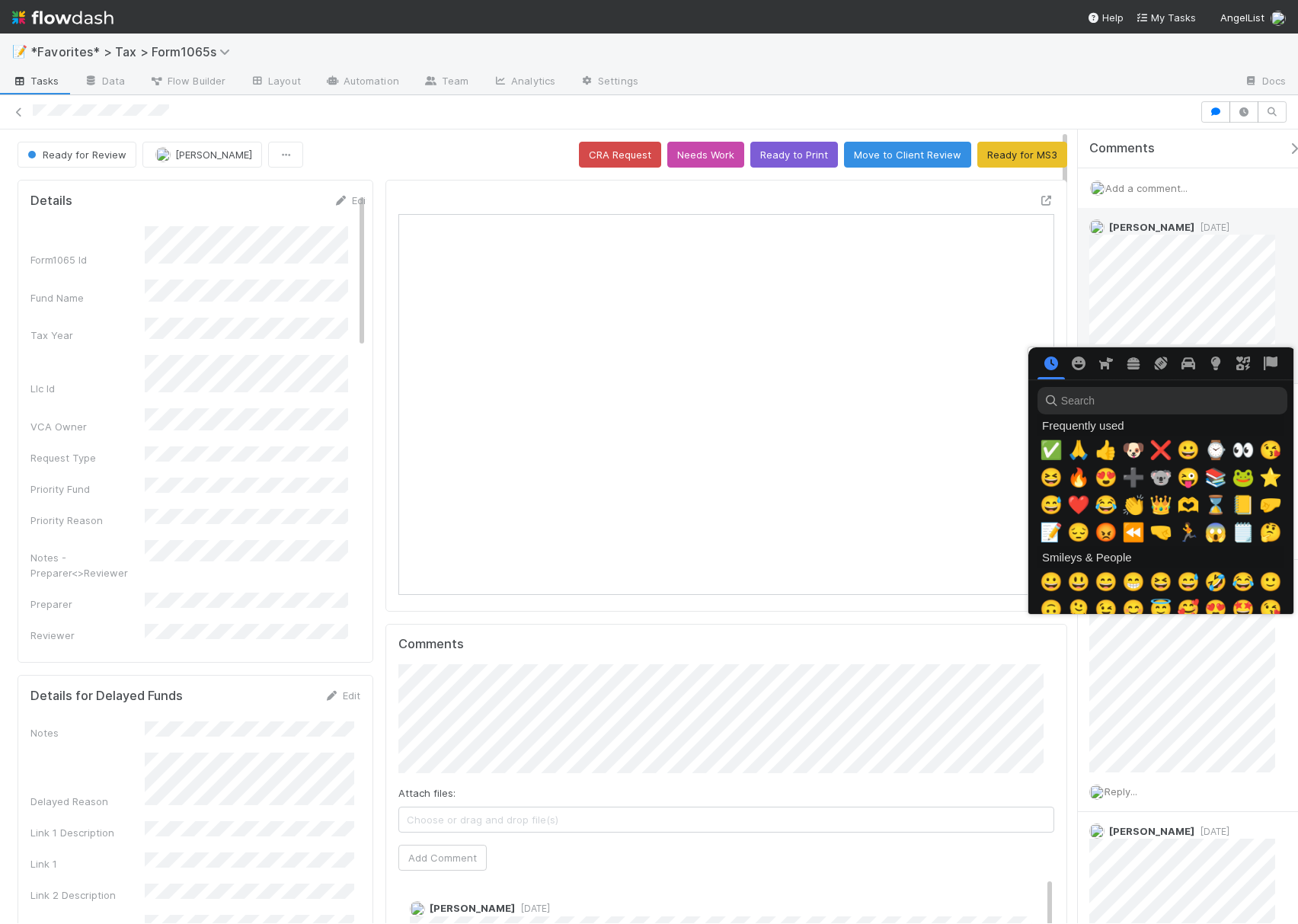
scroll to position [0, 9]
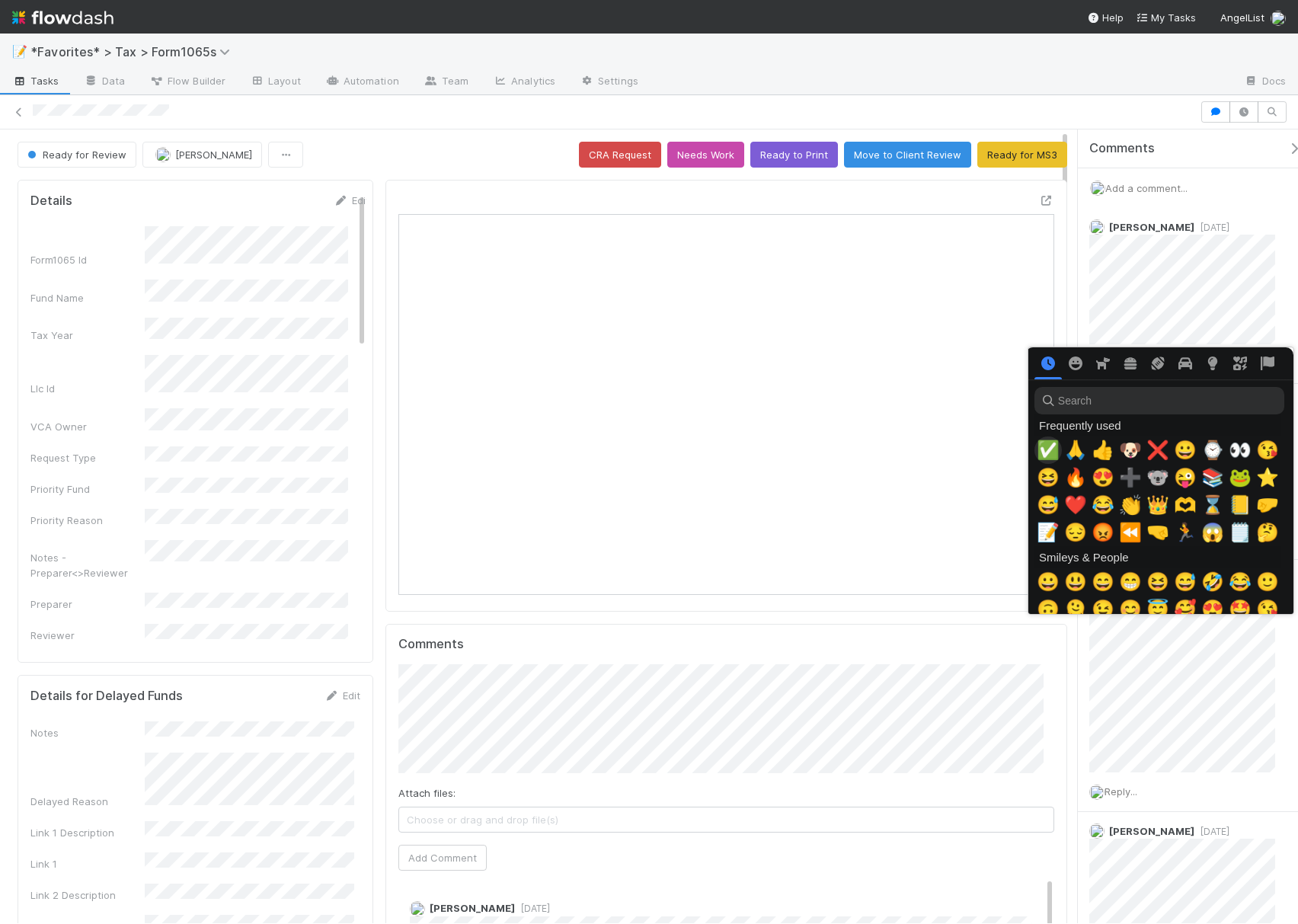
click at [1044, 455] on span "✅" at bounding box center [1048, 450] width 23 height 21
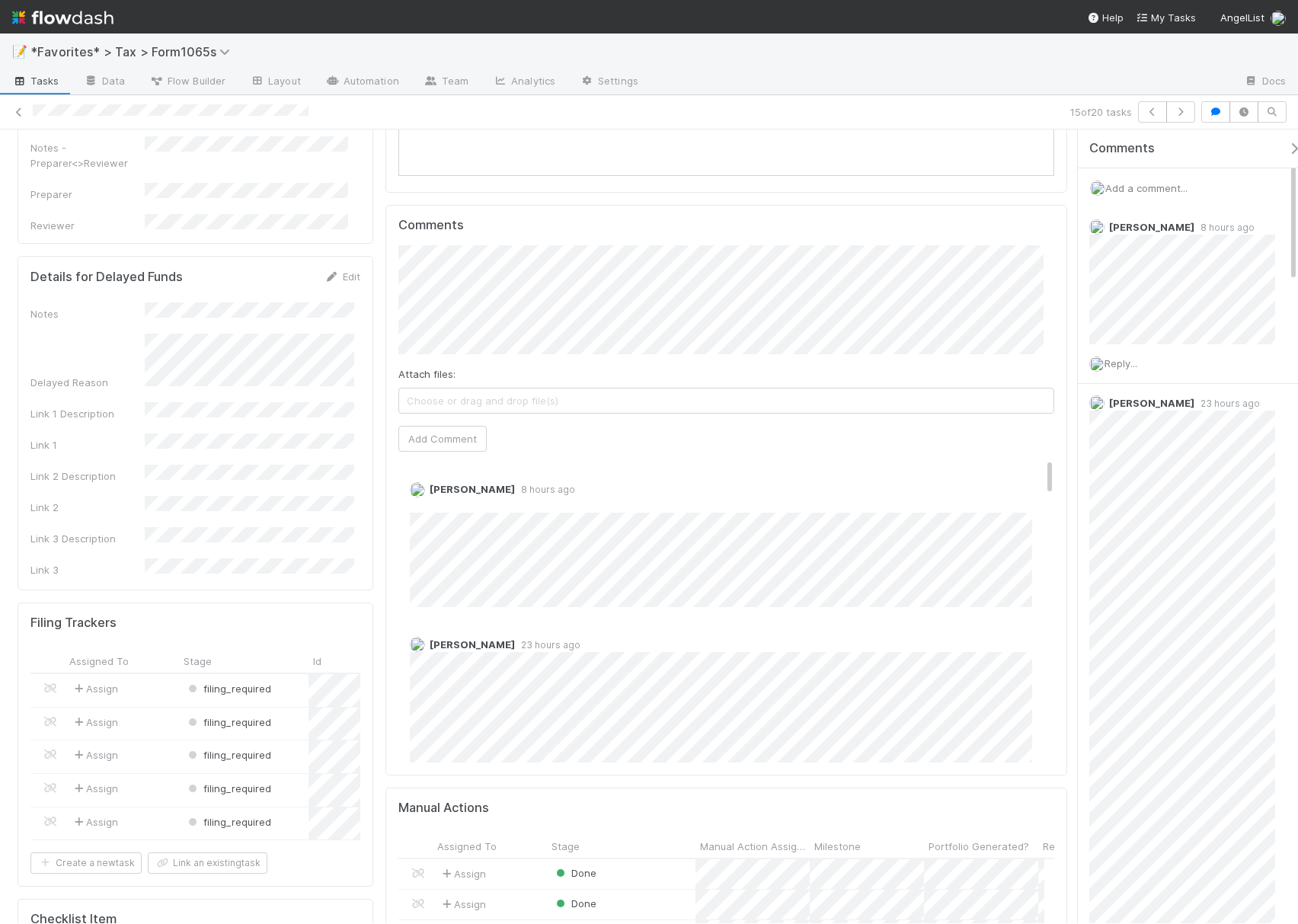
scroll to position [507, 0]
